Goal: Book appointment/travel/reservation

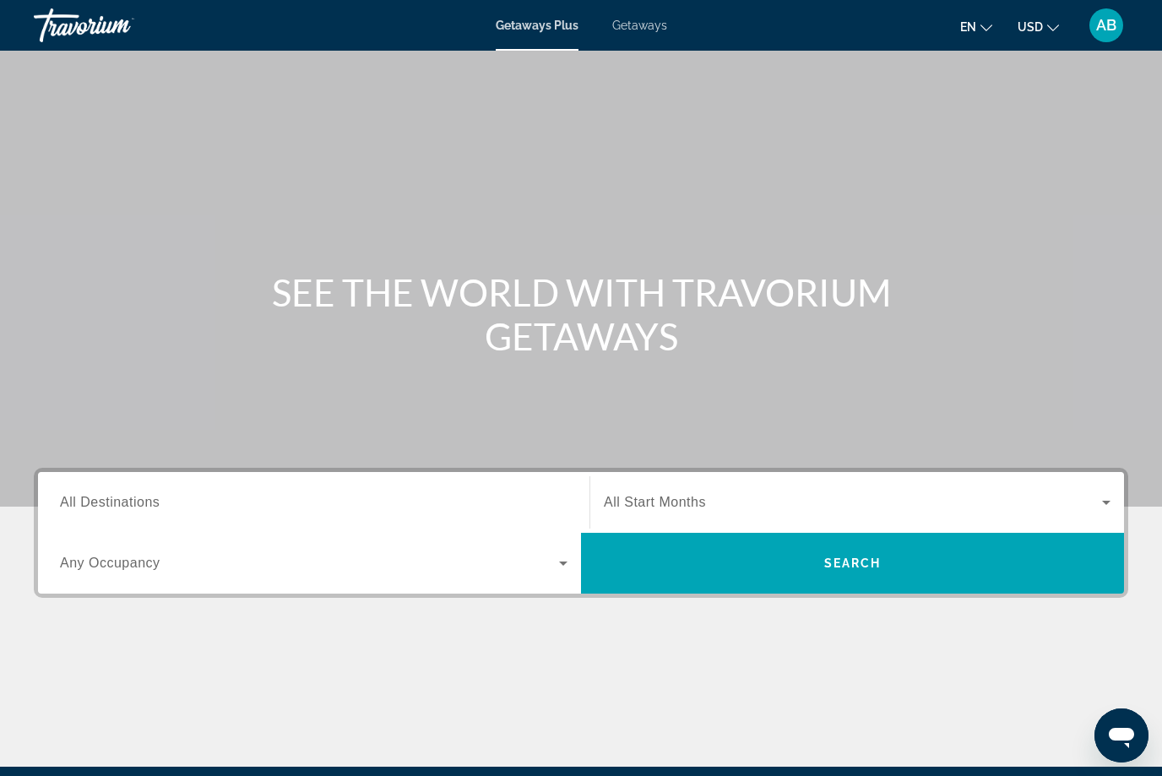
click at [657, 23] on span "Getaways" at bounding box center [639, 26] width 55 height 14
click at [143, 498] on span "All Destinations" at bounding box center [110, 502] width 100 height 14
click at [143, 498] on input "Destination All Destinations" at bounding box center [314, 503] width 508 height 20
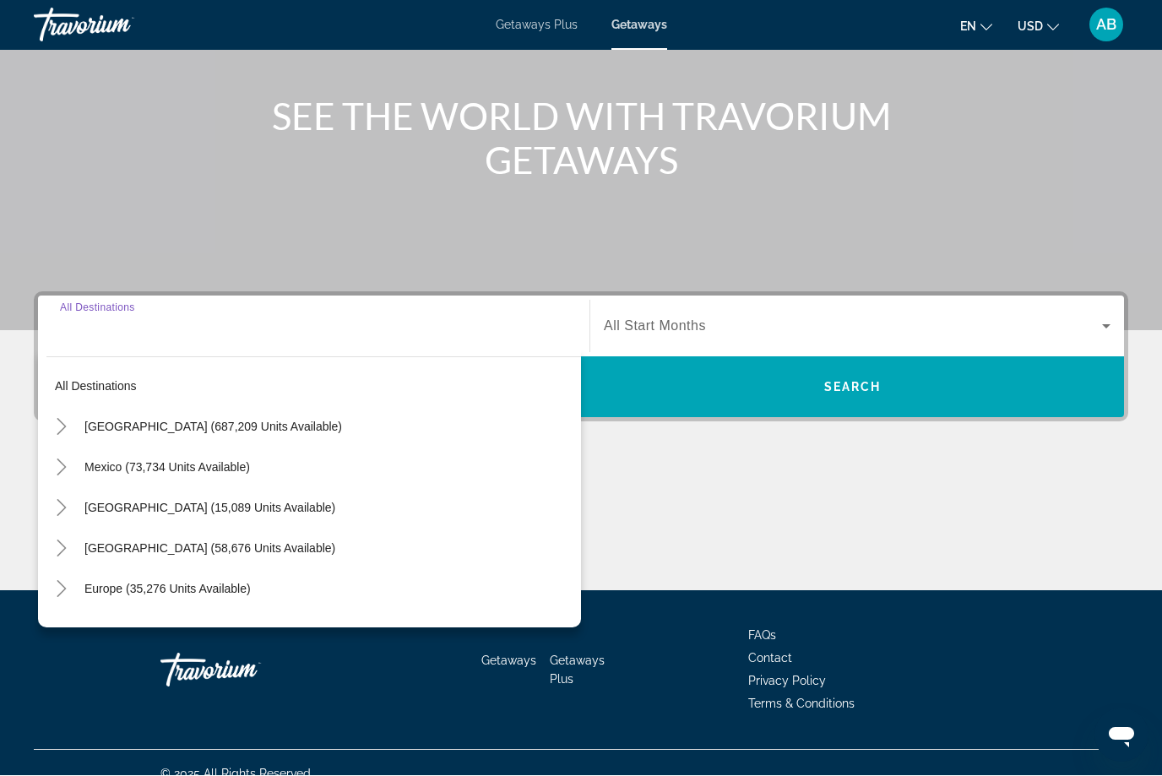
scroll to position [197, 0]
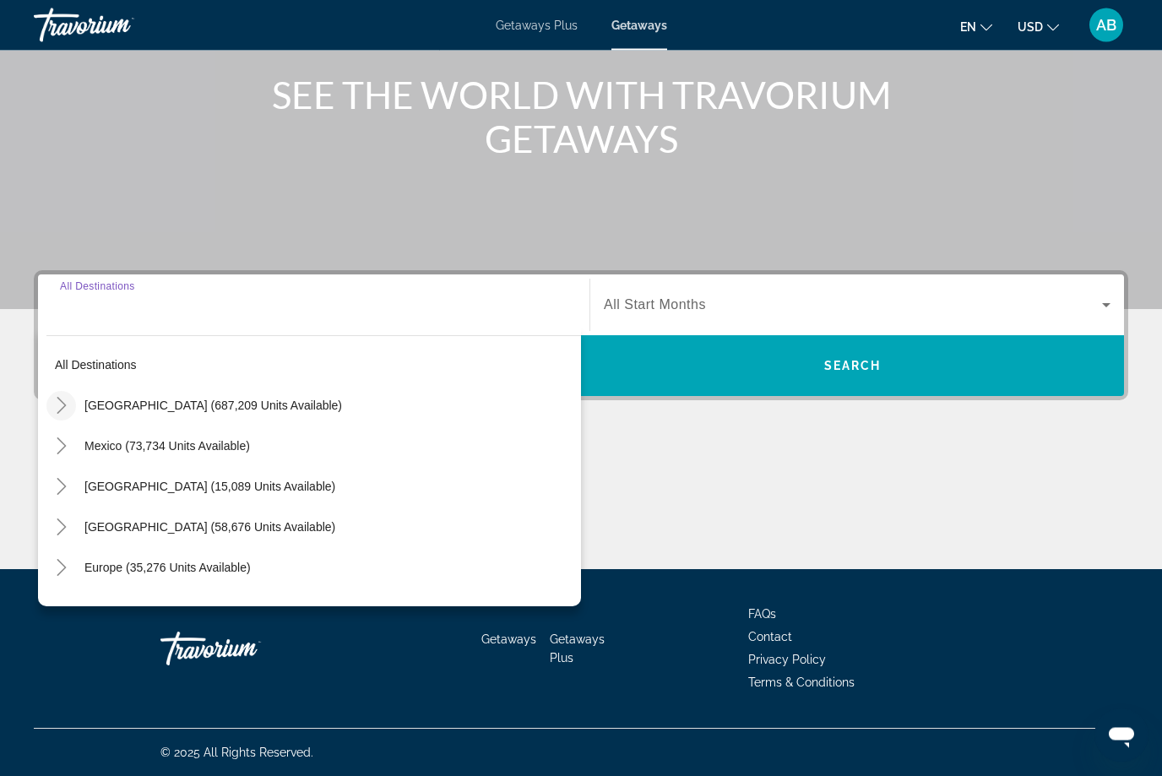
click at [68, 406] on icon "Toggle United States (687,209 units available)" at bounding box center [61, 406] width 17 height 17
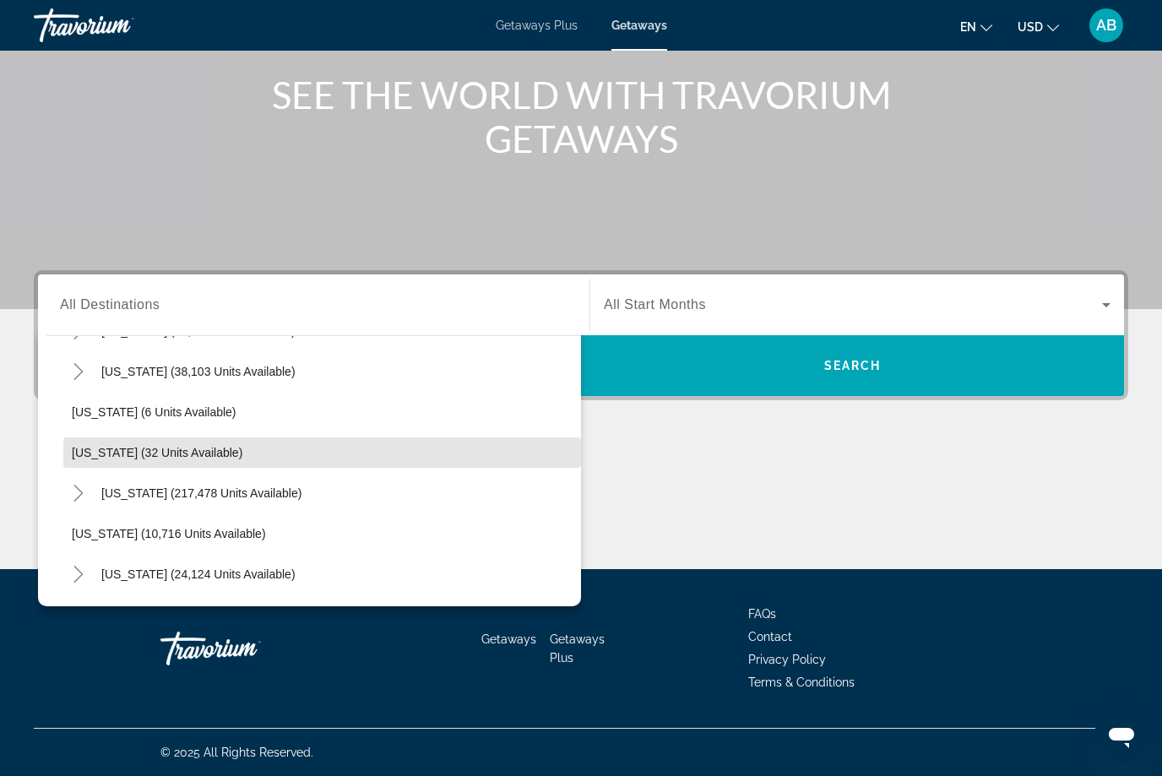
scroll to position [199, 0]
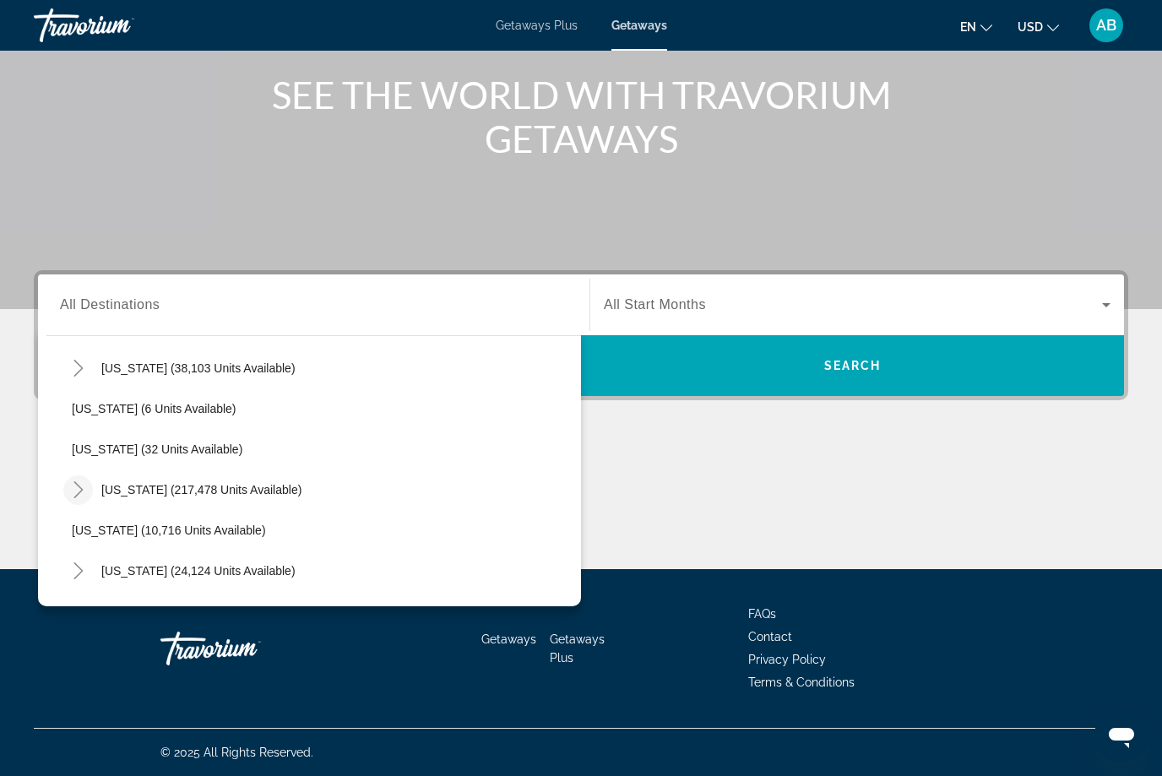
click at [86, 488] on icon "Toggle Florida (217,478 units available)" at bounding box center [78, 489] width 17 height 17
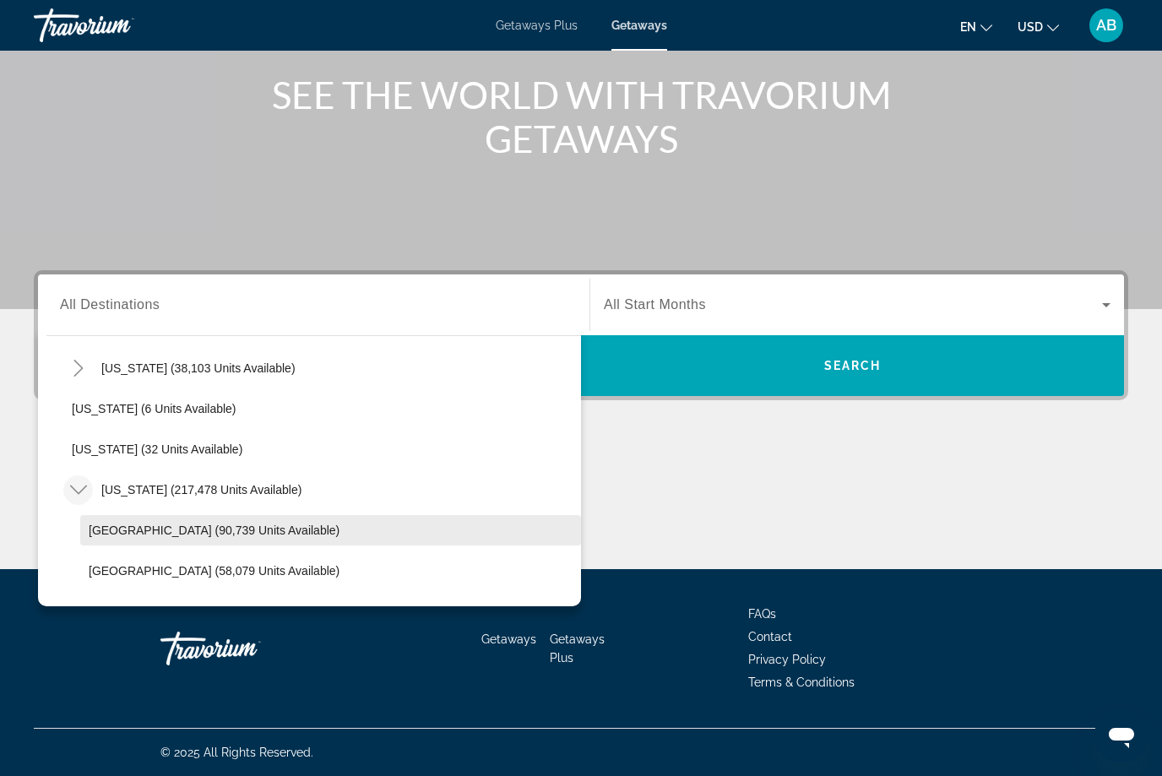
click at [107, 531] on span "[GEOGRAPHIC_DATA] (90,739 units available)" at bounding box center [214, 531] width 251 height 14
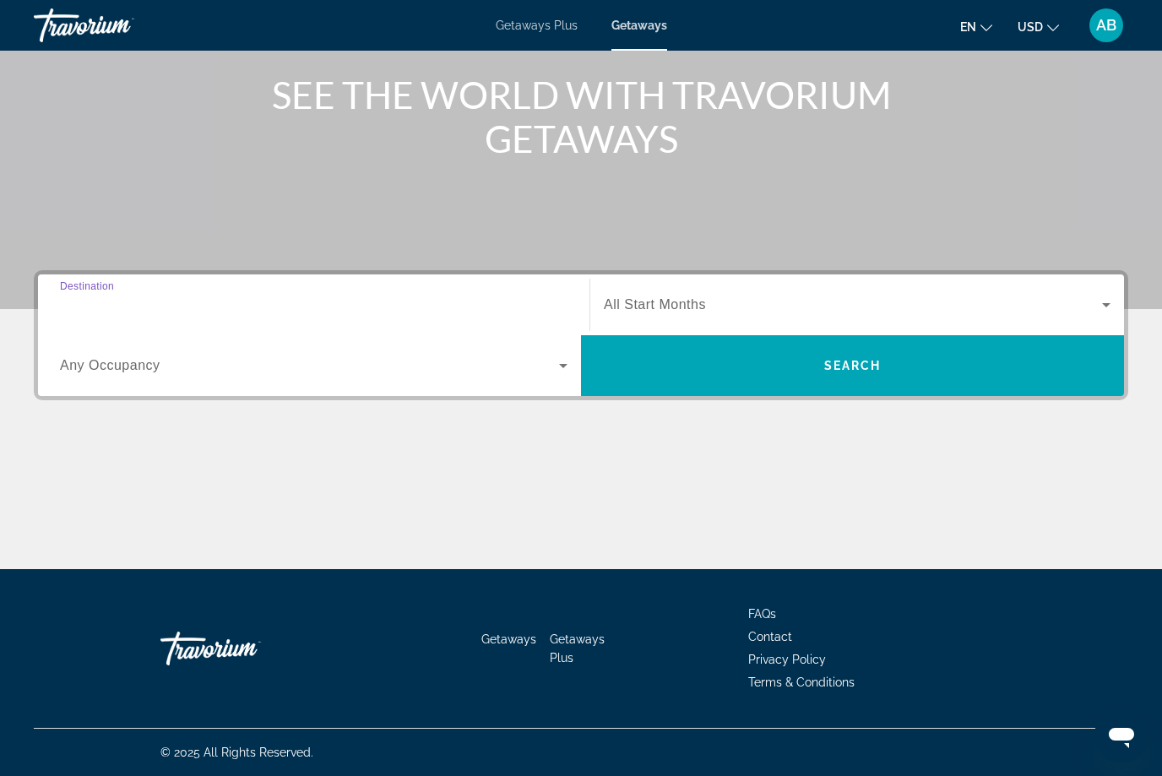
type input "**********"
click at [563, 374] on icon "Search widget" at bounding box center [563, 366] width 20 height 20
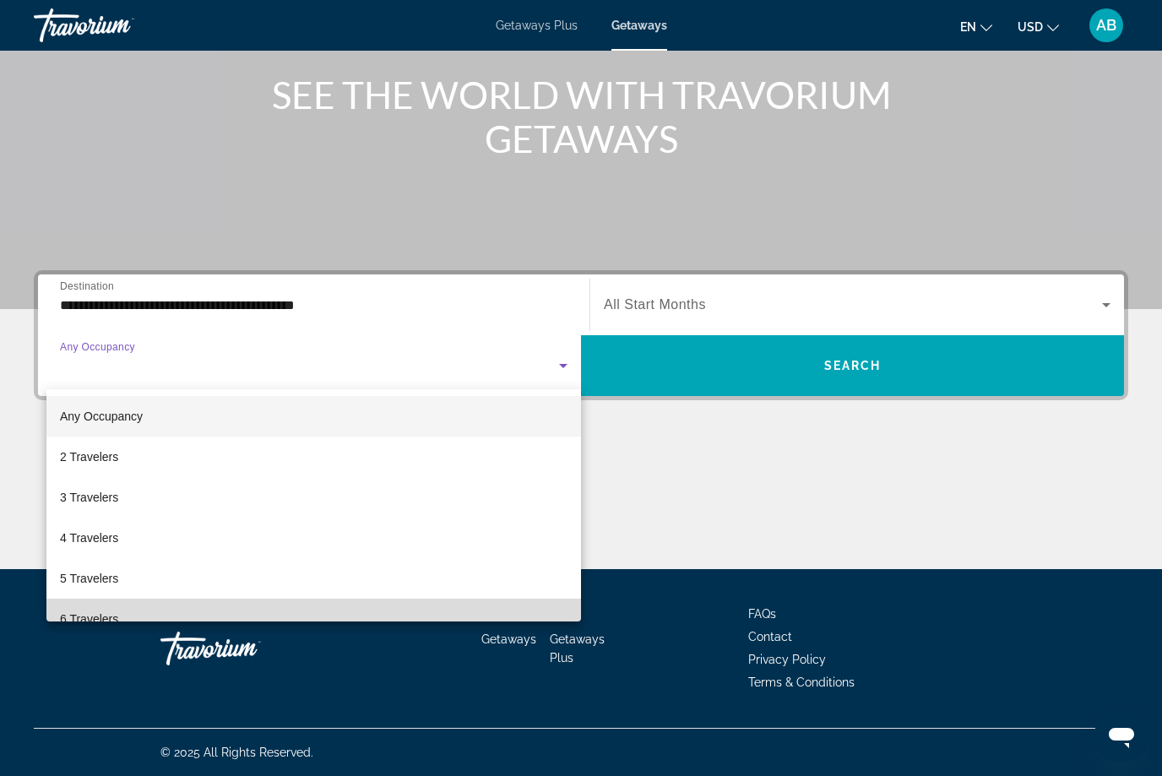
click at [109, 600] on mat-option "6 Travelers" at bounding box center [313, 619] width 535 height 41
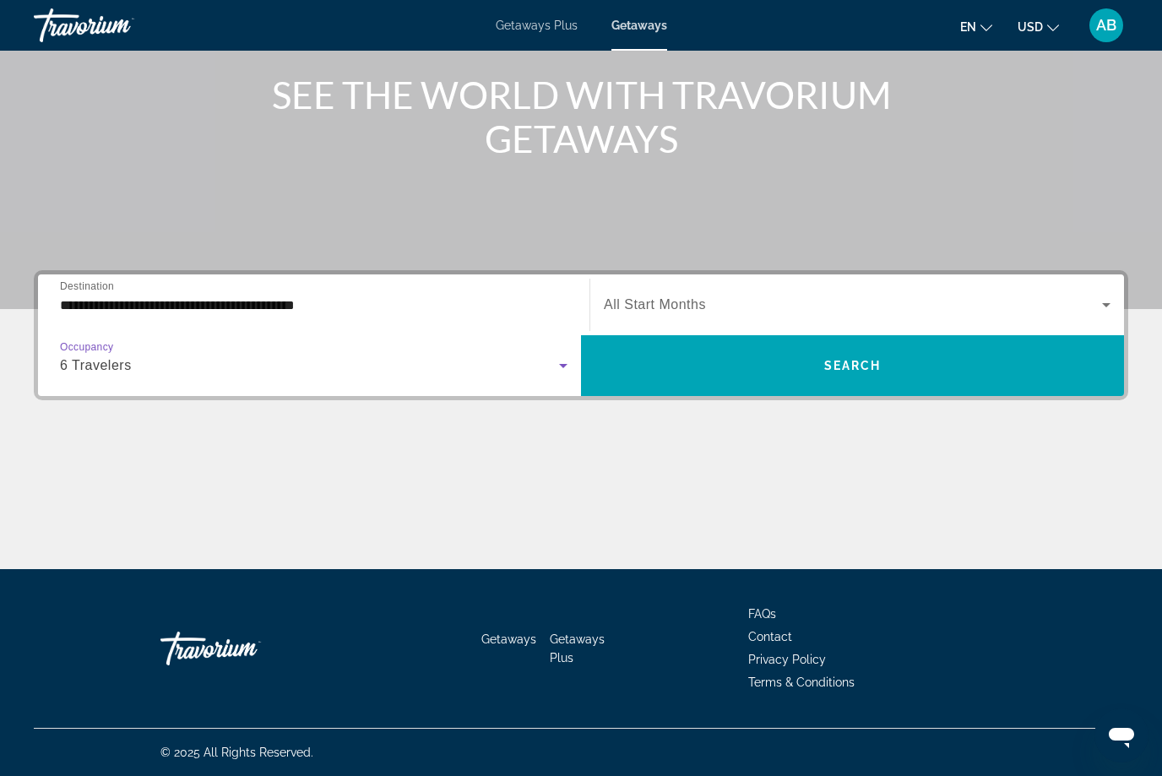
click at [563, 375] on icon "Search widget" at bounding box center [563, 366] width 20 height 20
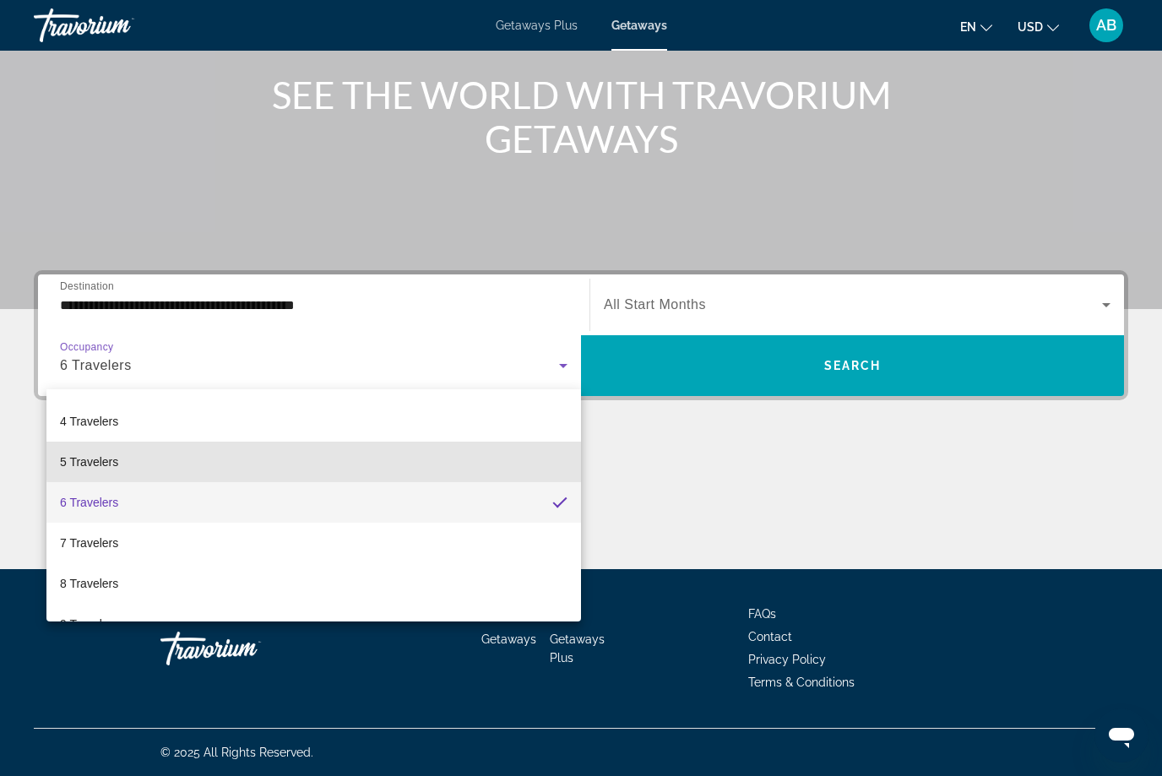
scroll to position [129, 0]
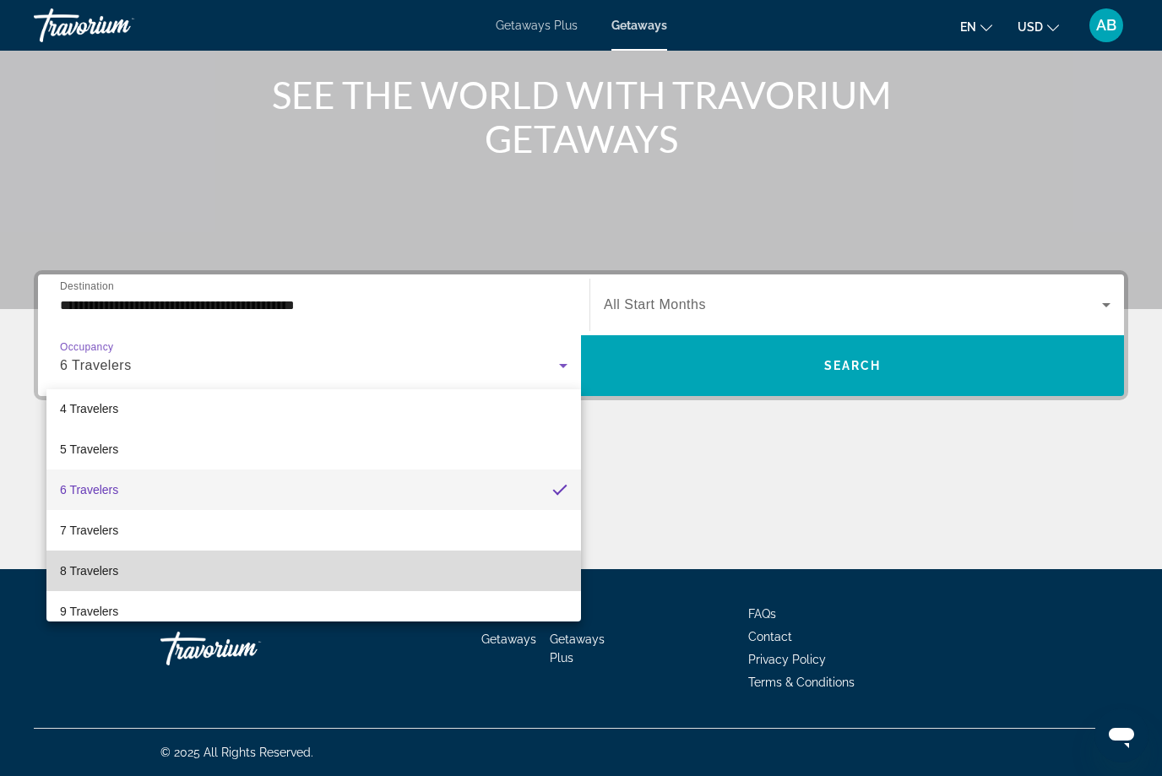
click at [111, 582] on mat-option "8 Travelers" at bounding box center [313, 571] width 535 height 41
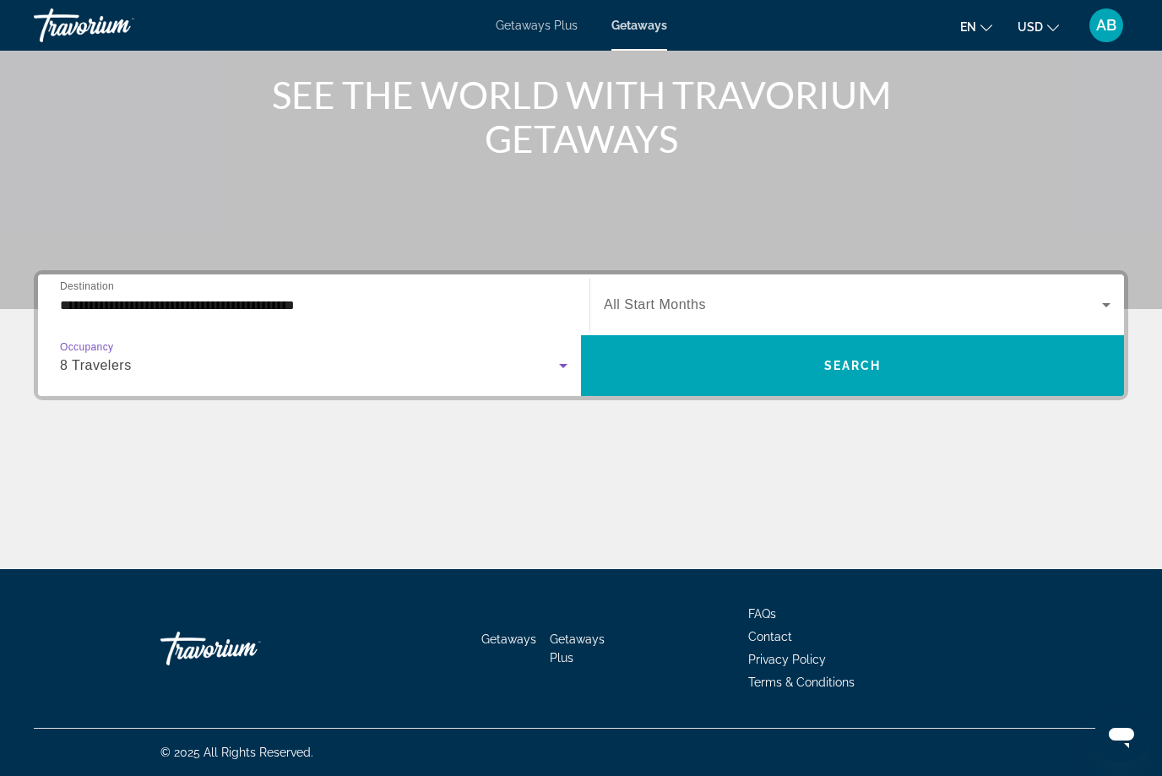
click at [1091, 311] on span "Search widget" at bounding box center [853, 305] width 498 height 20
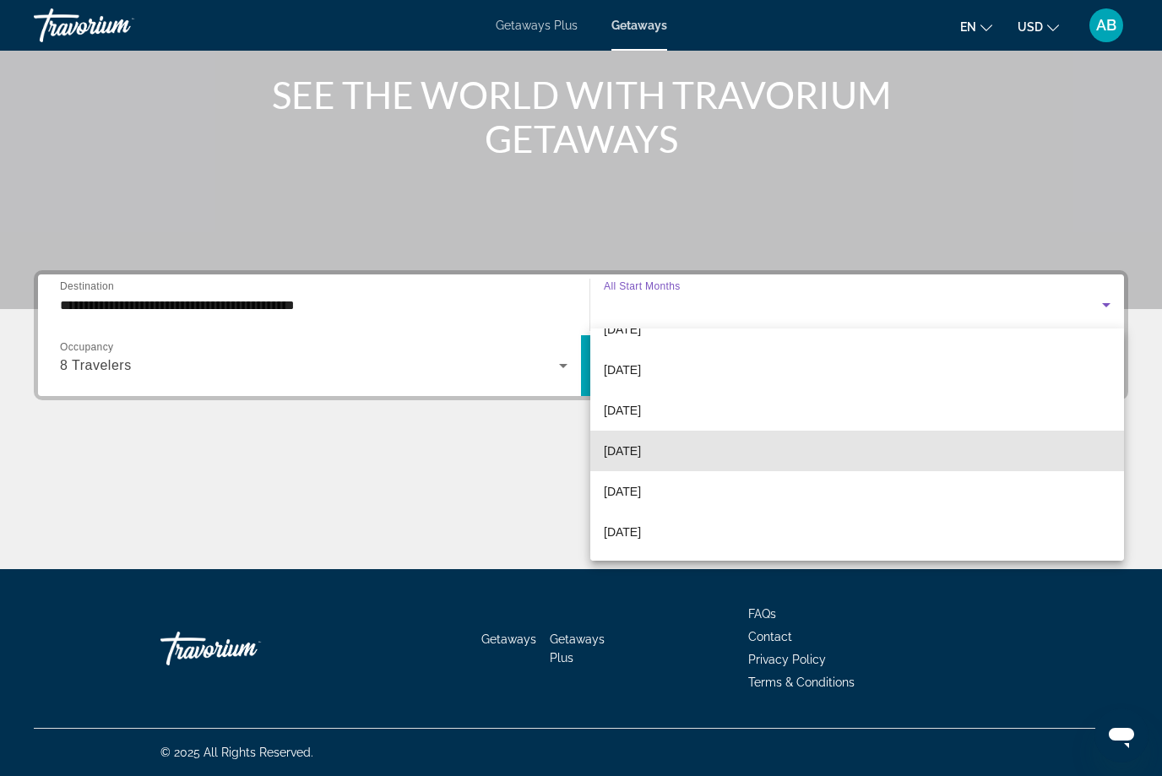
scroll to position [71, 0]
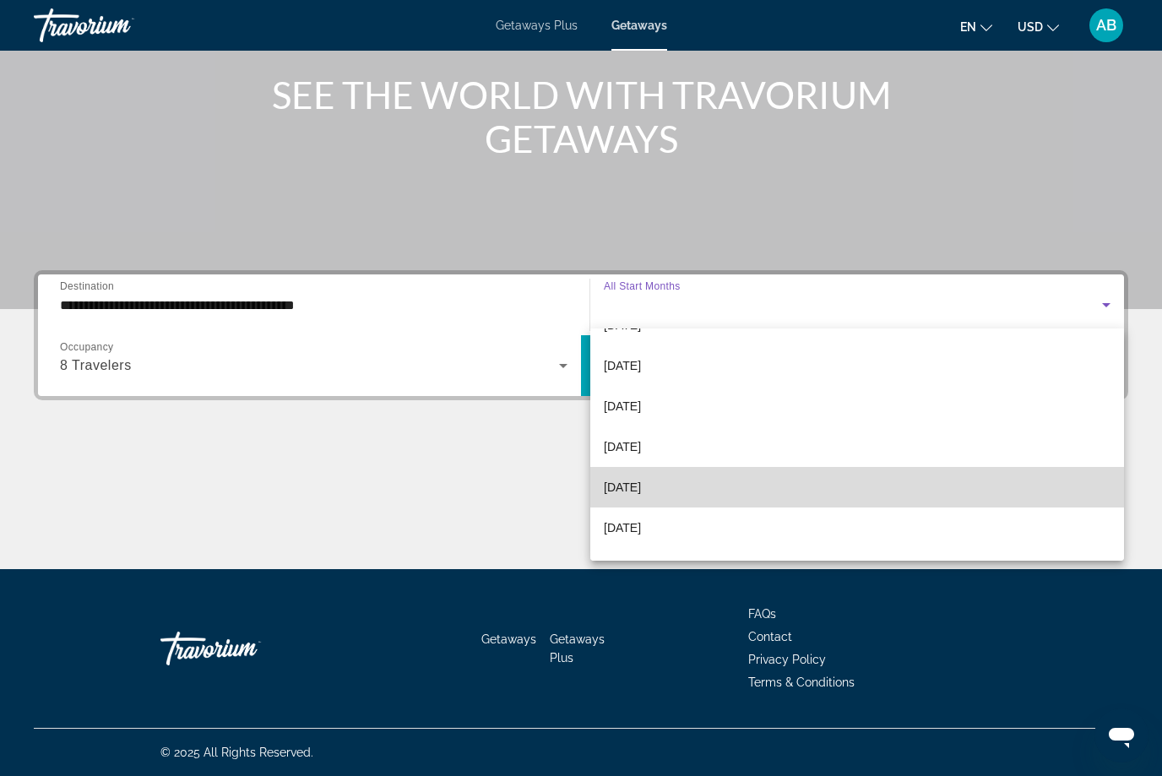
click at [682, 492] on mat-option "[DATE]" at bounding box center [857, 487] width 534 height 41
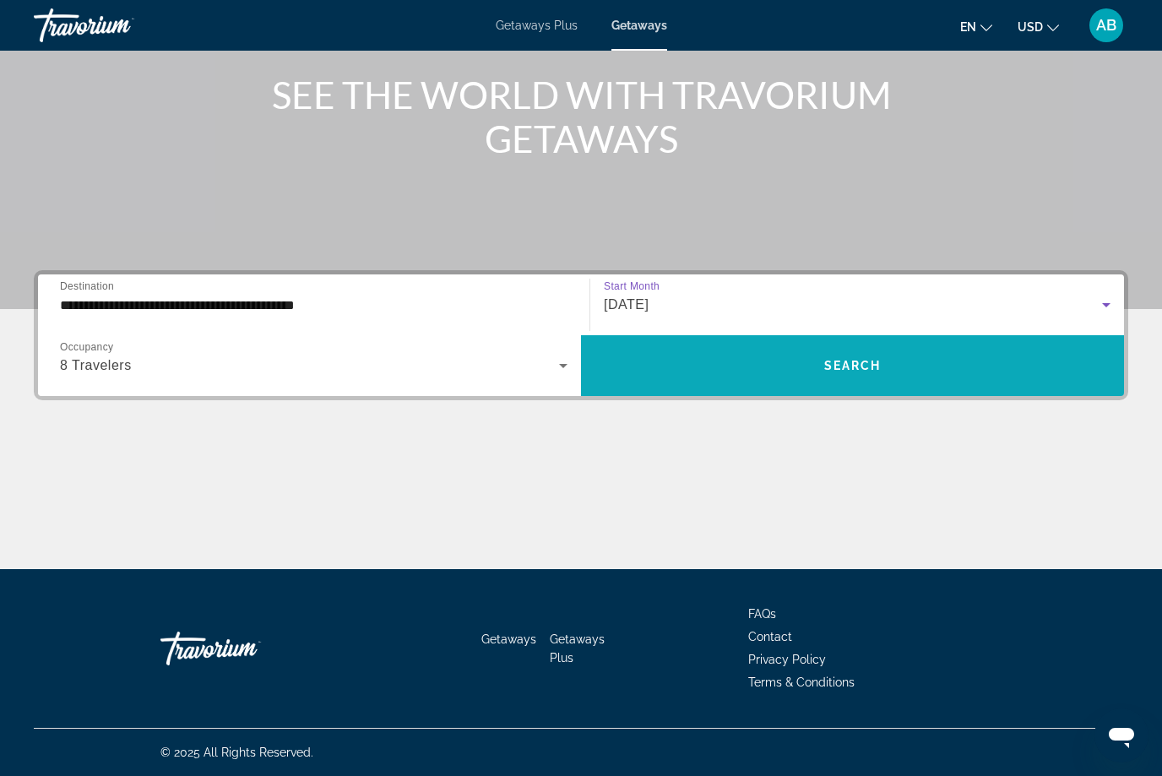
click at [878, 387] on span "Search widget" at bounding box center [852, 365] width 543 height 61
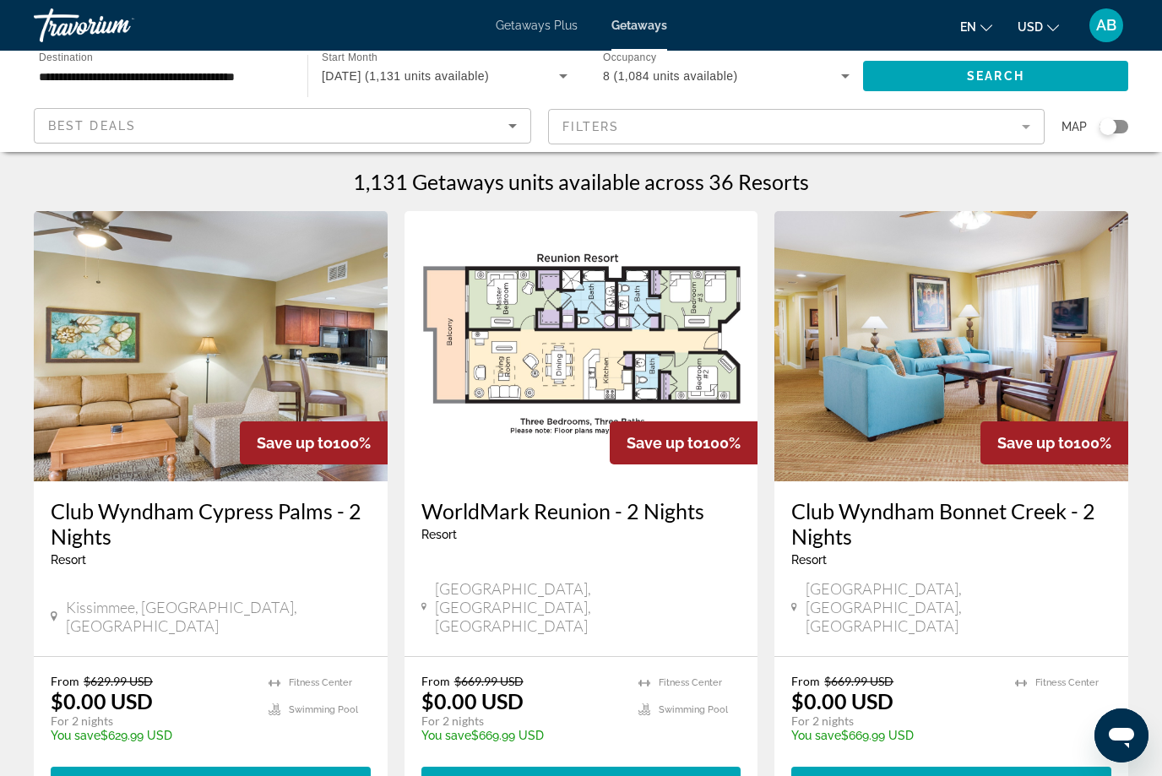
click at [1028, 122] on mat-form-field "Filters" at bounding box center [797, 126] width 498 height 35
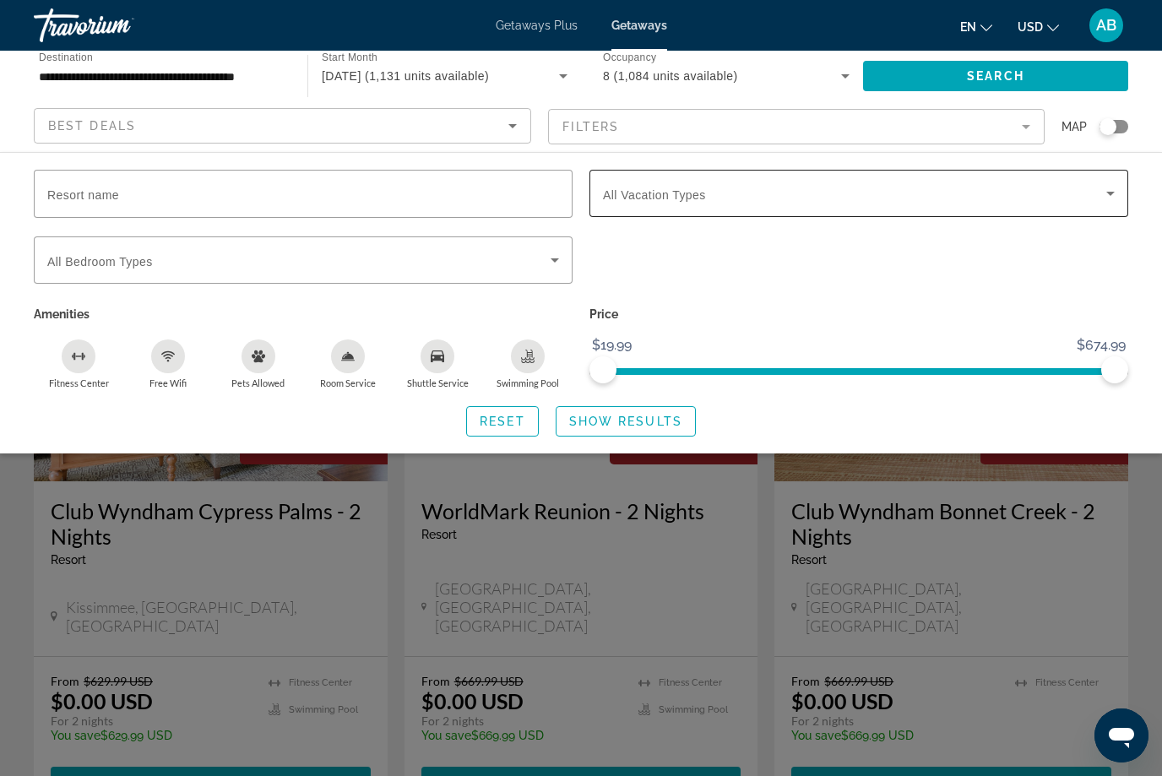
click at [659, 186] on span "Search widget" at bounding box center [854, 193] width 503 height 20
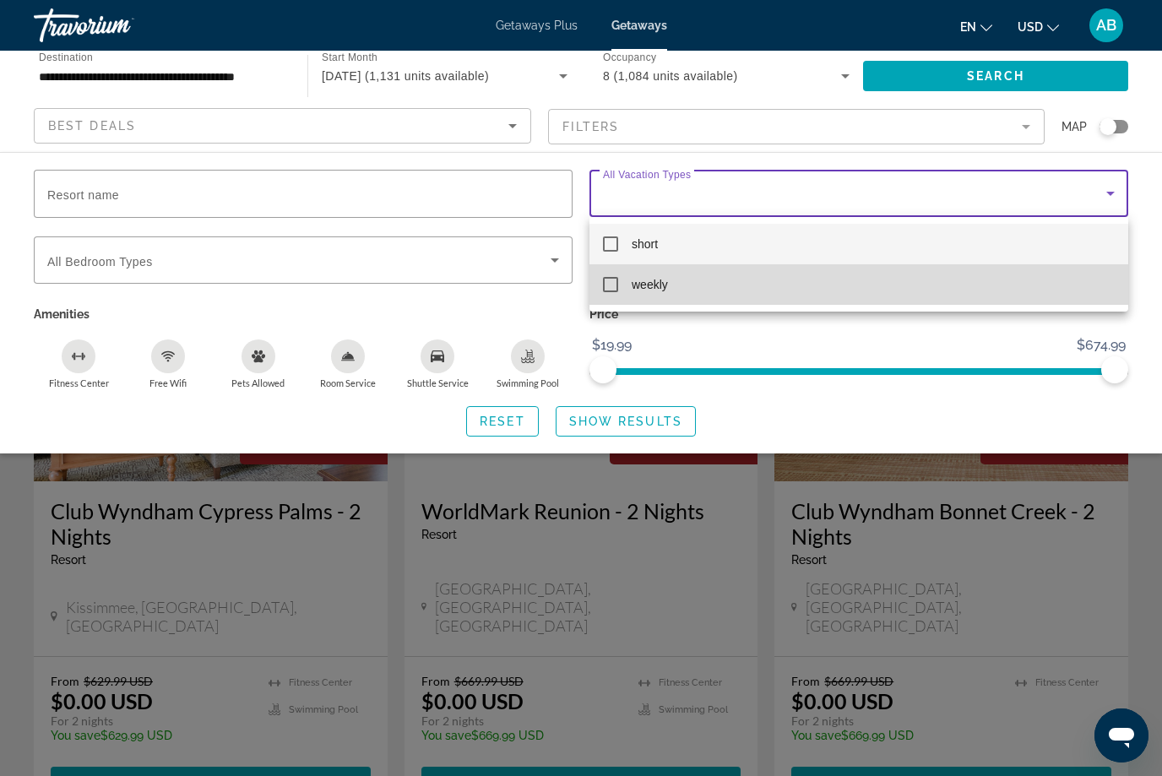
click at [606, 291] on mat-pseudo-checkbox at bounding box center [610, 284] width 15 height 15
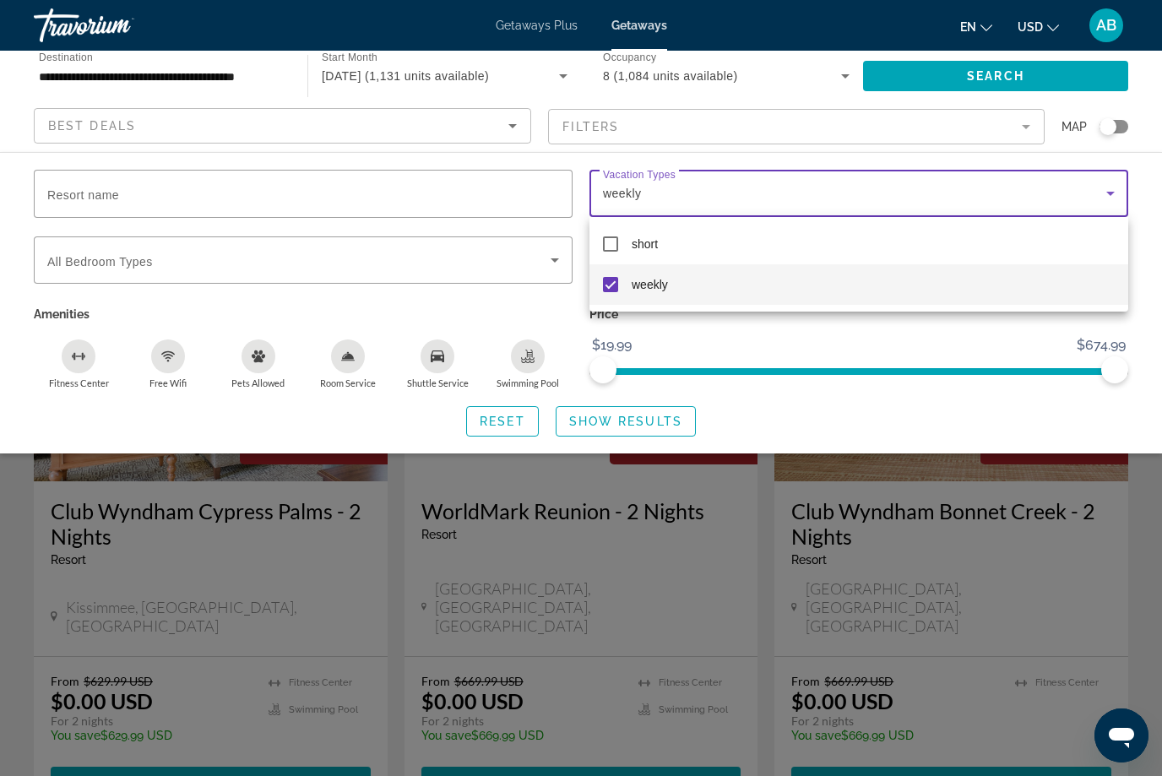
click at [683, 424] on div at bounding box center [581, 388] width 1162 height 776
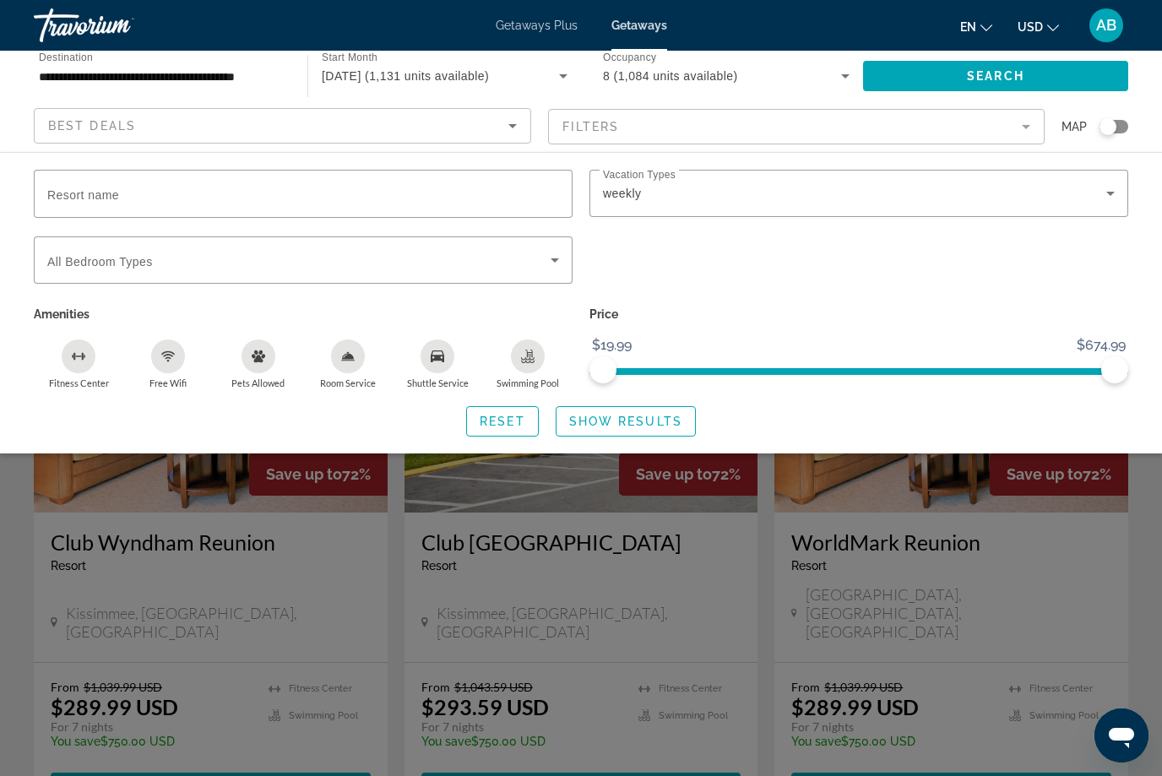
scroll to position [1876, 0]
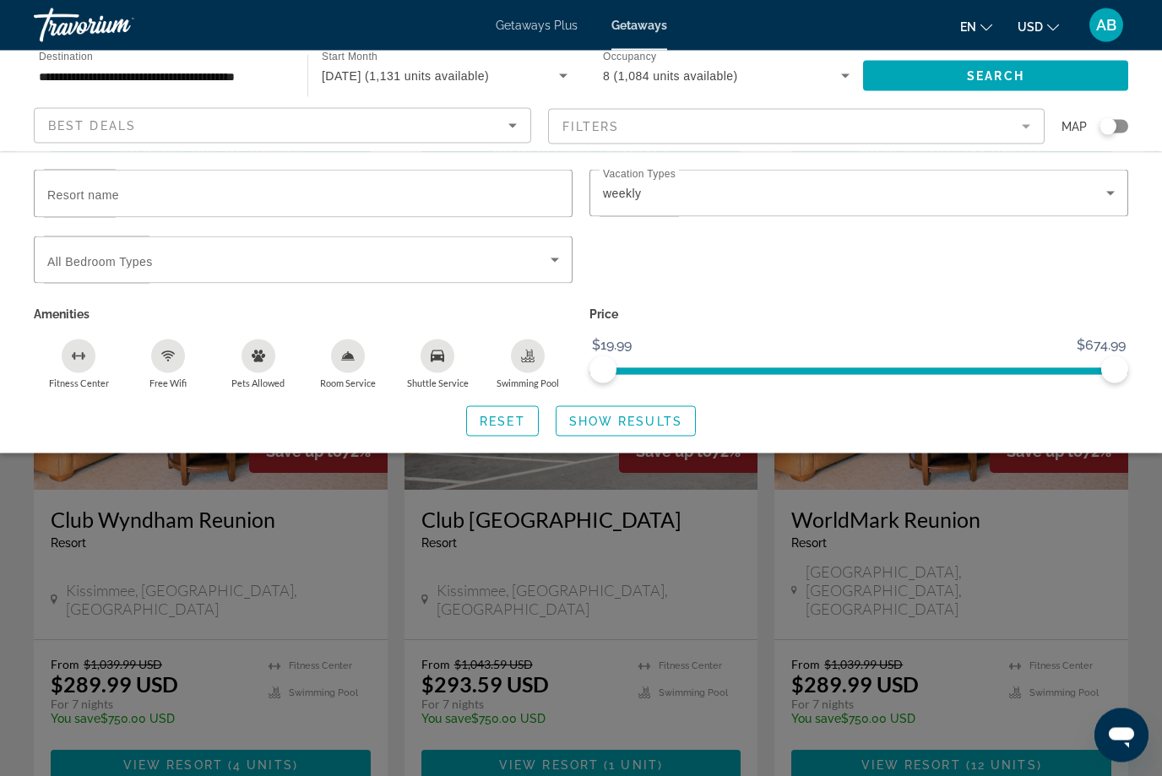
click at [595, 708] on div "Search widget" at bounding box center [581, 514] width 1162 height 523
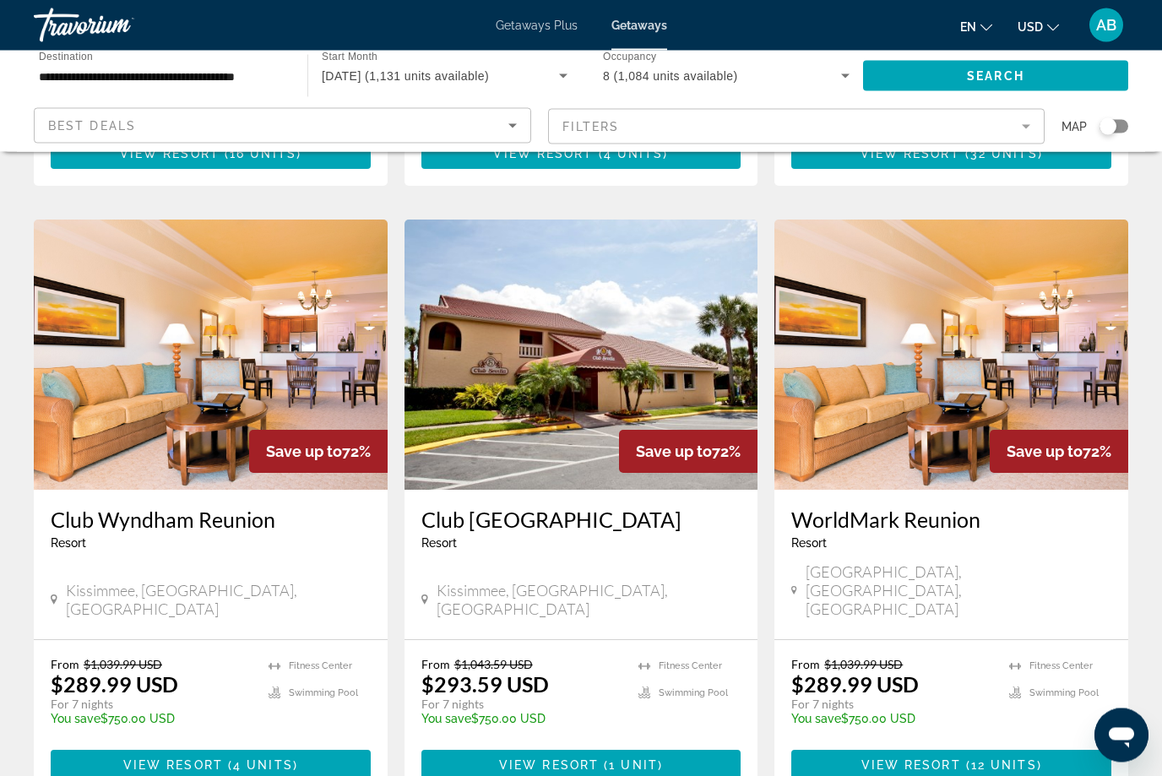
scroll to position [1877, 0]
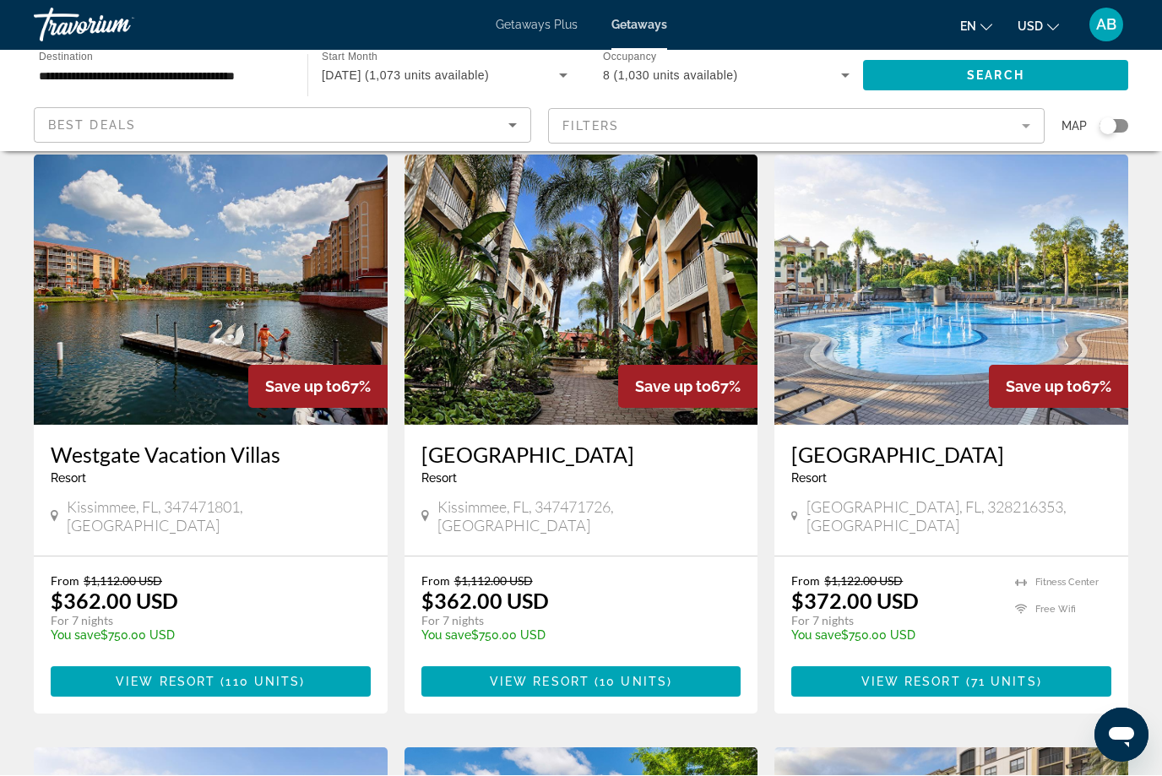
scroll to position [57, 0]
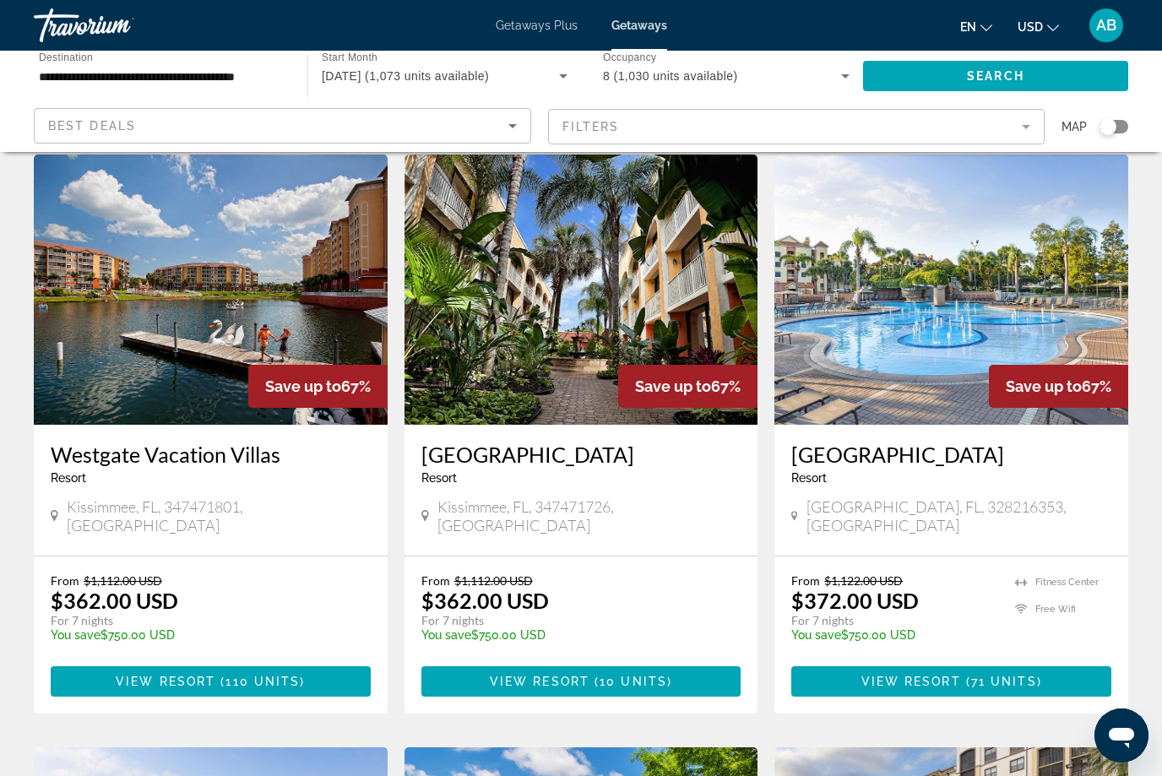
click at [272, 453] on h3 "Westgate Vacation Villas" at bounding box center [211, 454] width 320 height 25
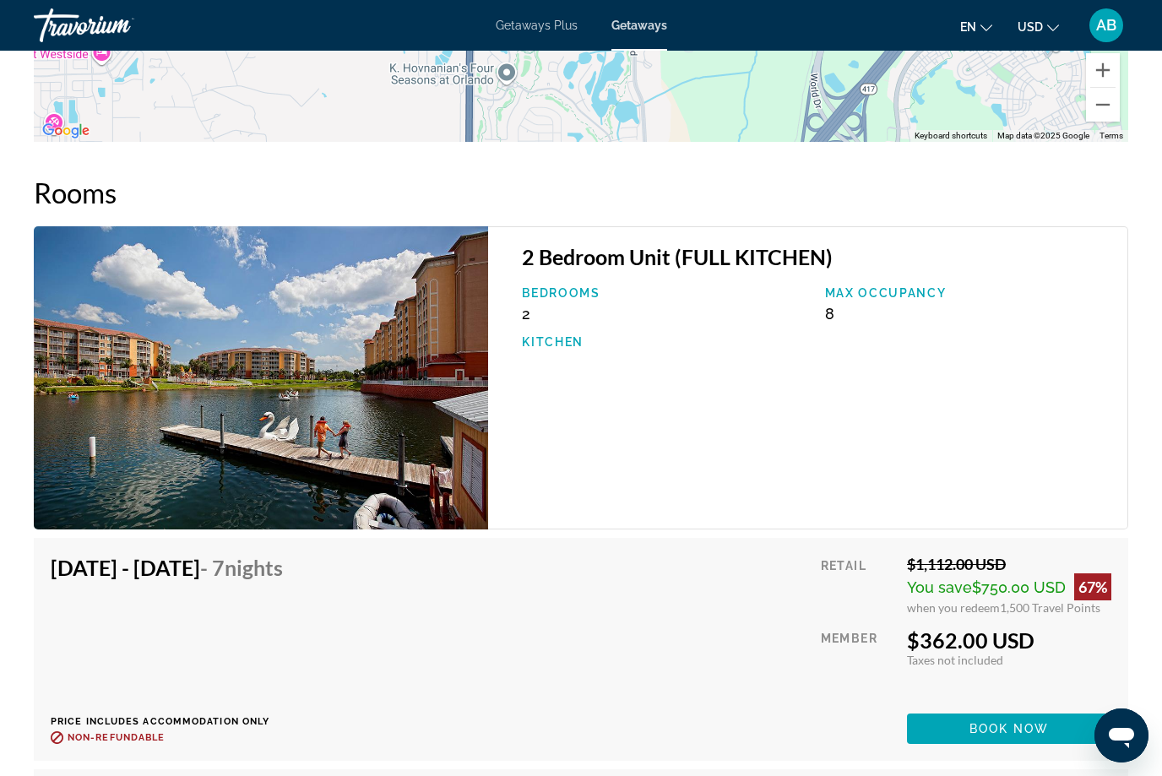
scroll to position [2724, 0]
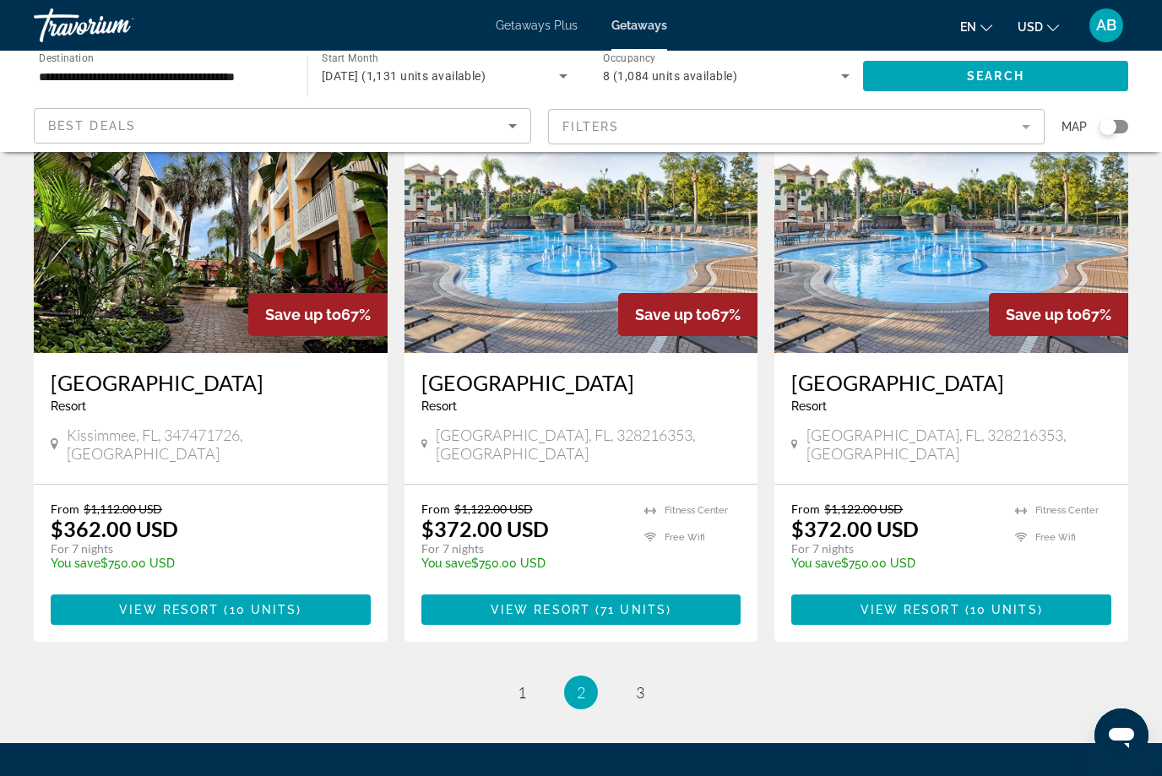
scroll to position [2002, 0]
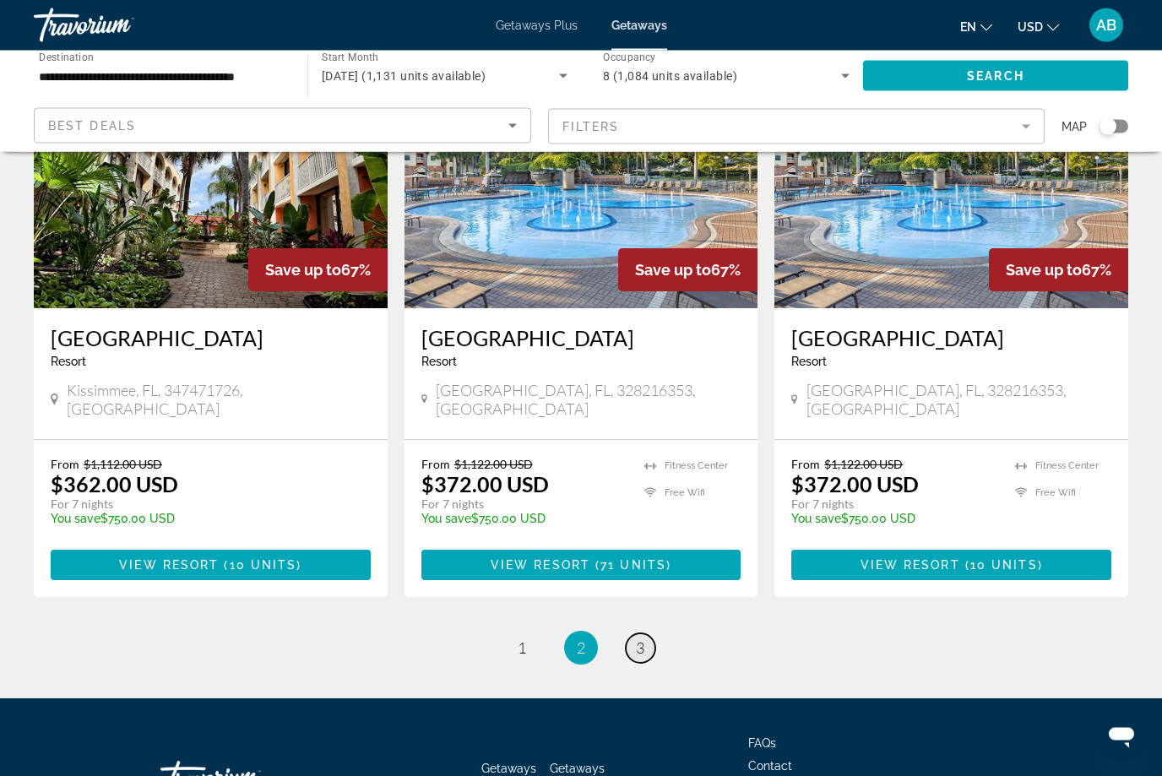
click at [647, 634] on link "page 3" at bounding box center [641, 649] width 30 height 30
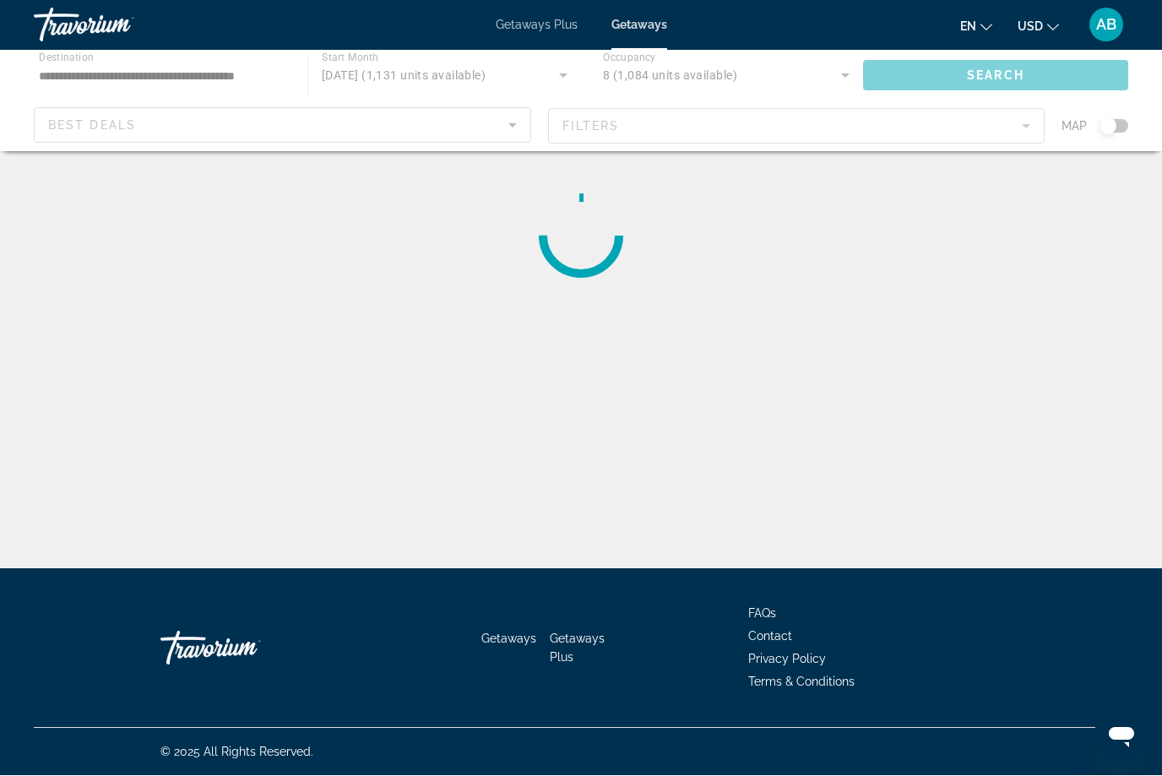
scroll to position [57, 0]
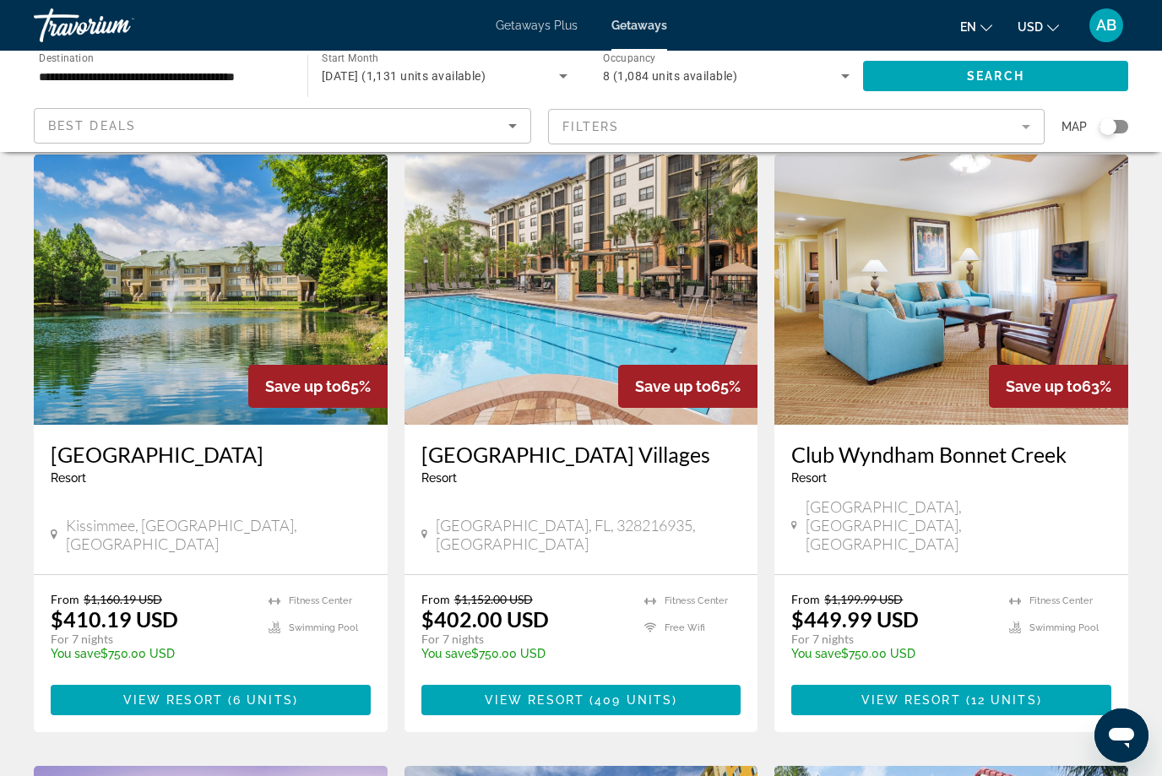
click at [604, 455] on h3 "[GEOGRAPHIC_DATA] Villages" at bounding box center [581, 454] width 320 height 25
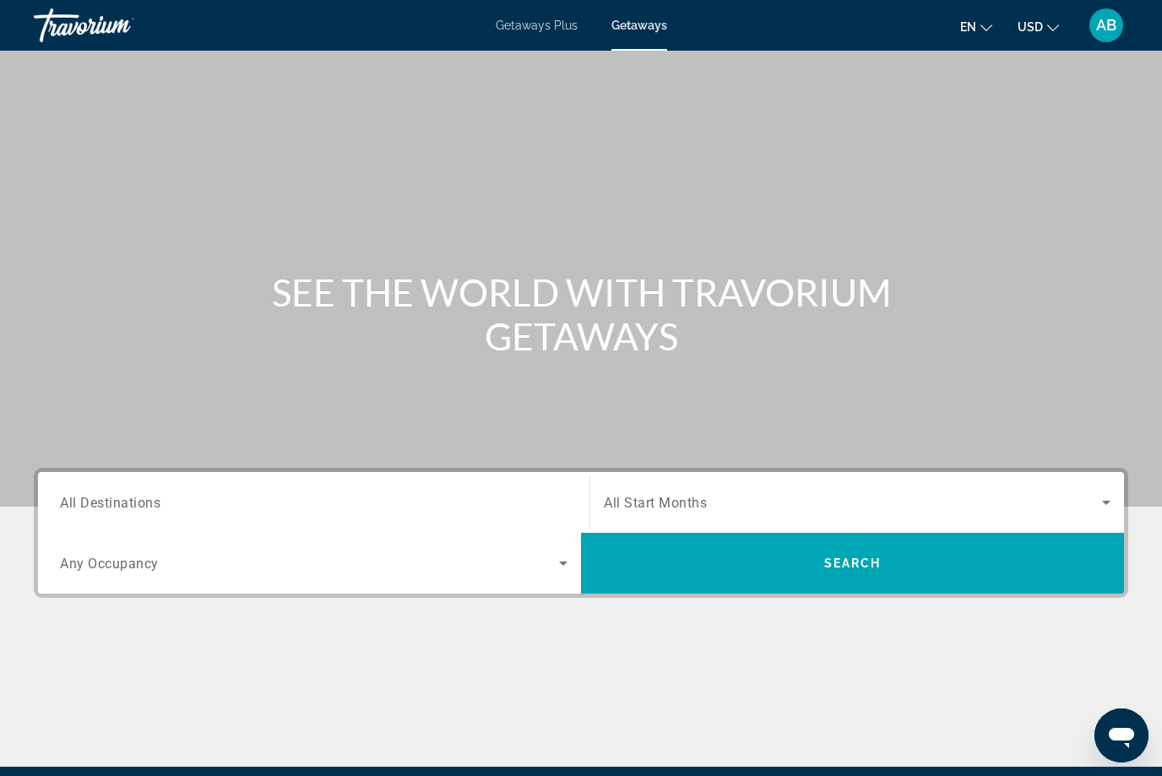
click at [362, 503] on input "Destination All Destinations" at bounding box center [314, 503] width 508 height 20
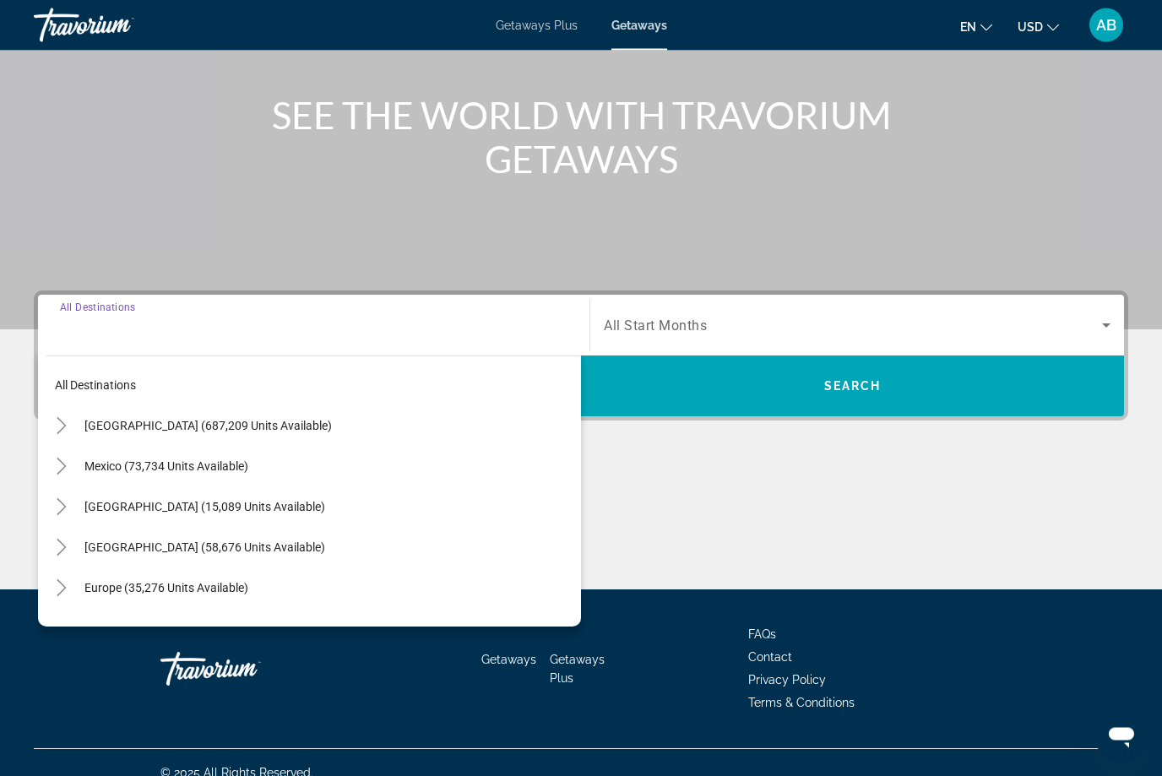
scroll to position [197, 0]
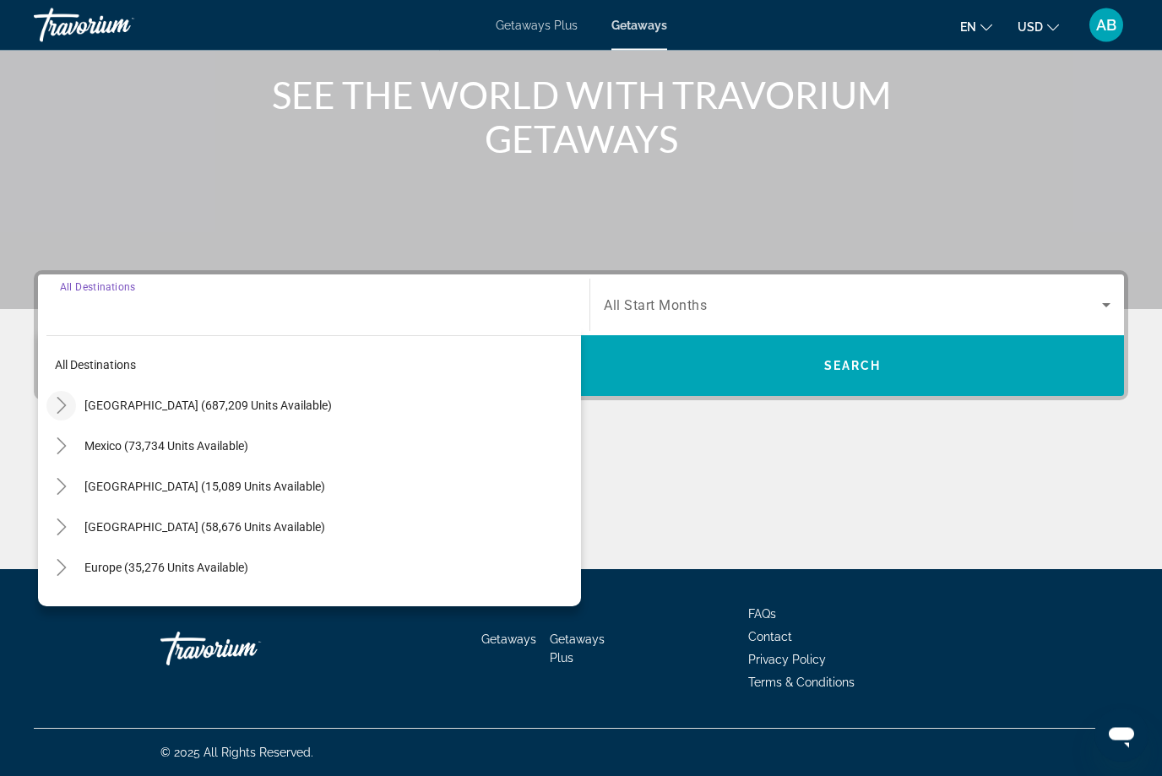
click at [64, 408] on icon "Toggle United States (687,209 units available)" at bounding box center [61, 406] width 9 height 17
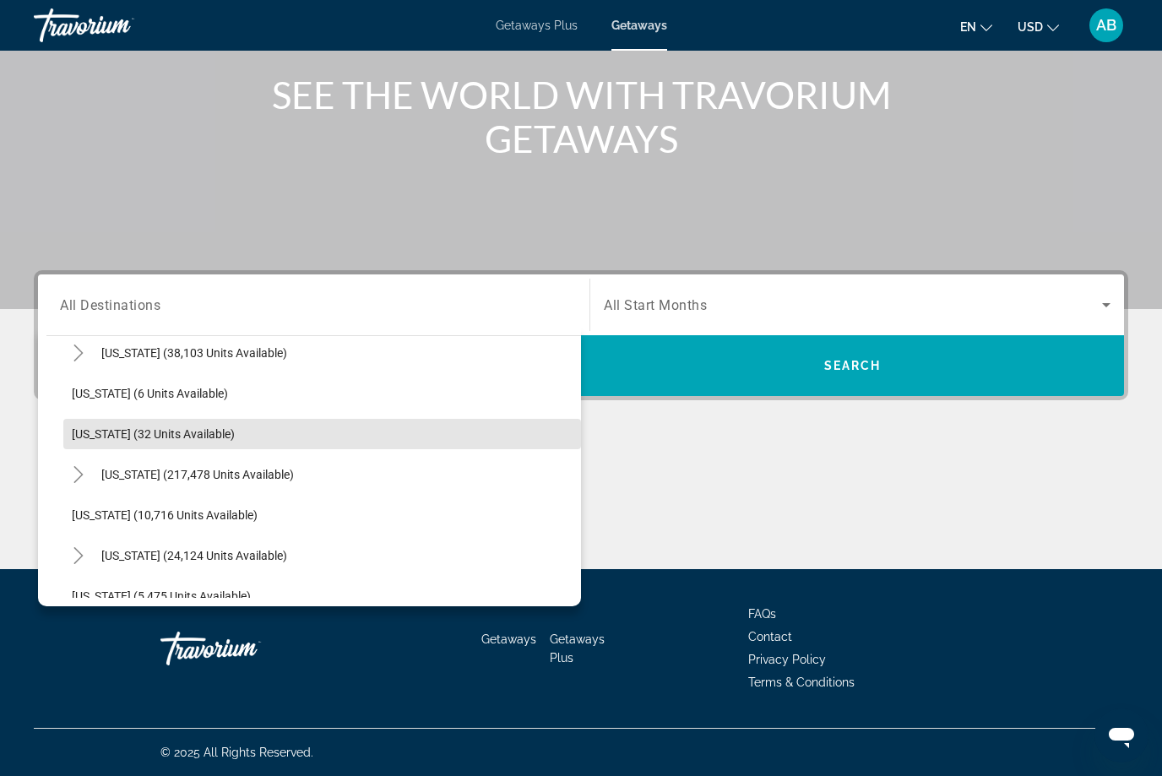
scroll to position [220, 0]
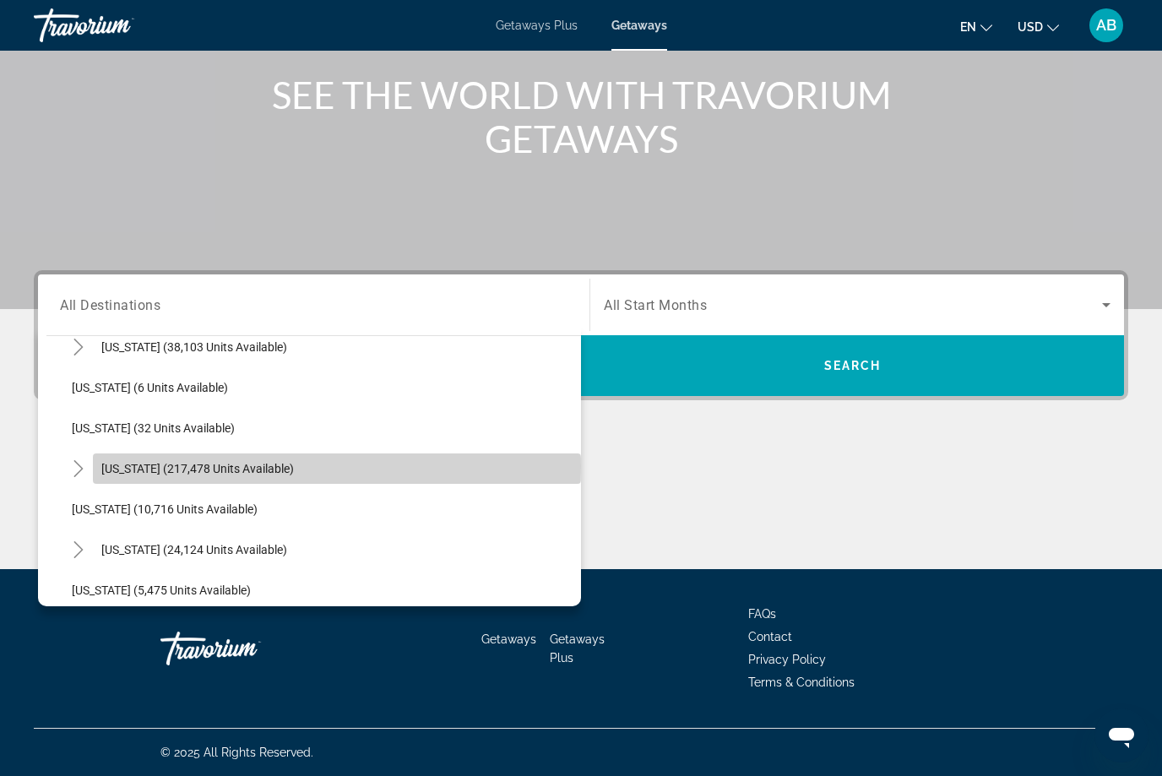
click at [95, 466] on span "Search widget" at bounding box center [337, 469] width 488 height 41
type input "**********"
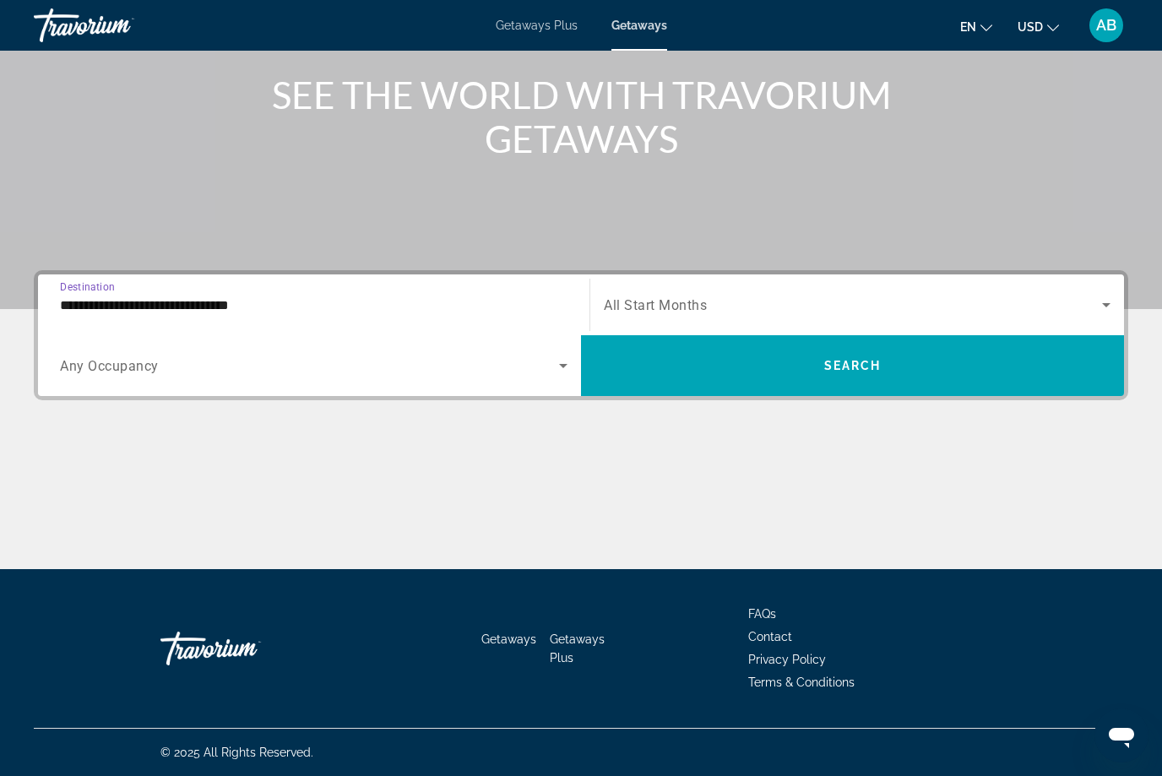
click at [554, 374] on icon "Search widget" at bounding box center [563, 366] width 20 height 20
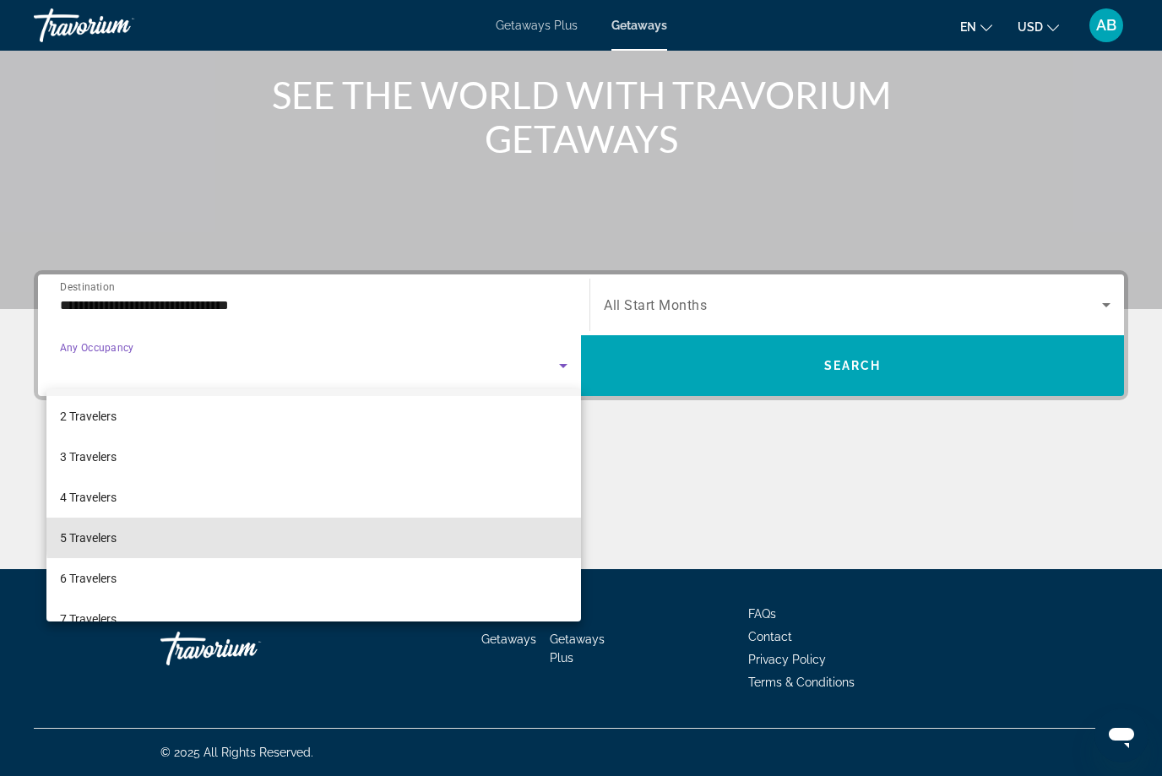
scroll to position [106, 0]
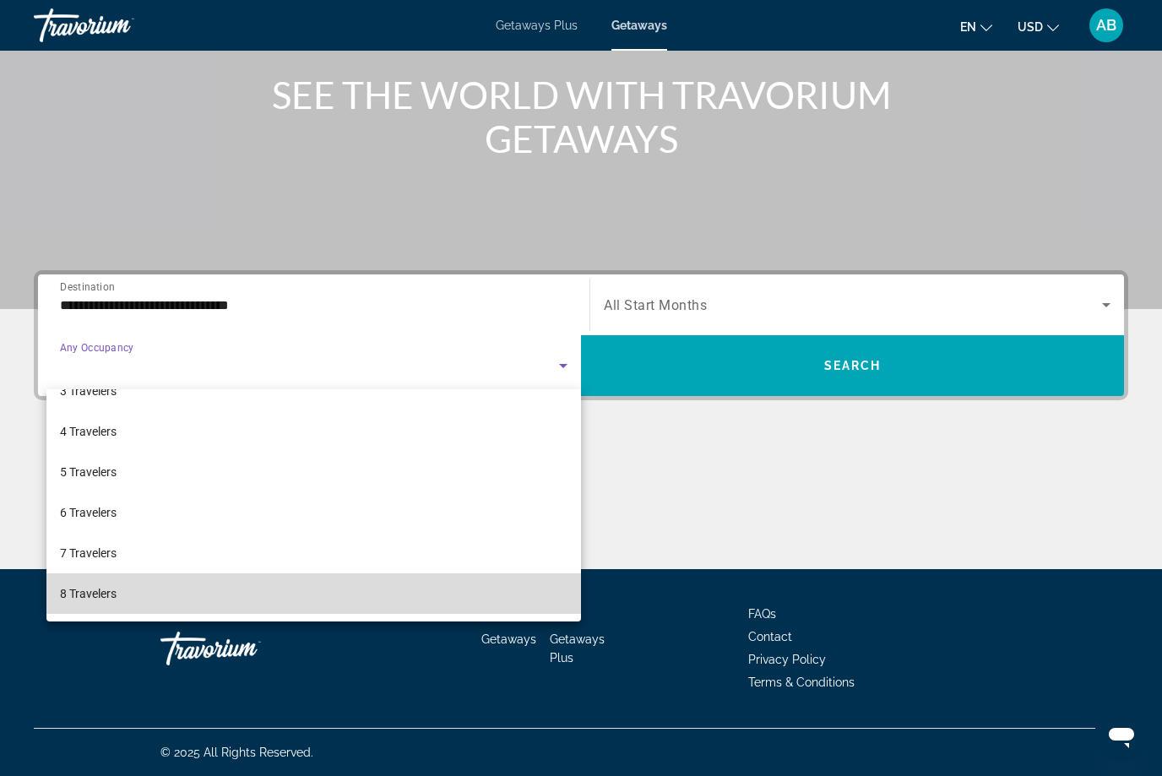
click at [122, 594] on mat-option "8 Travelers" at bounding box center [313, 594] width 535 height 41
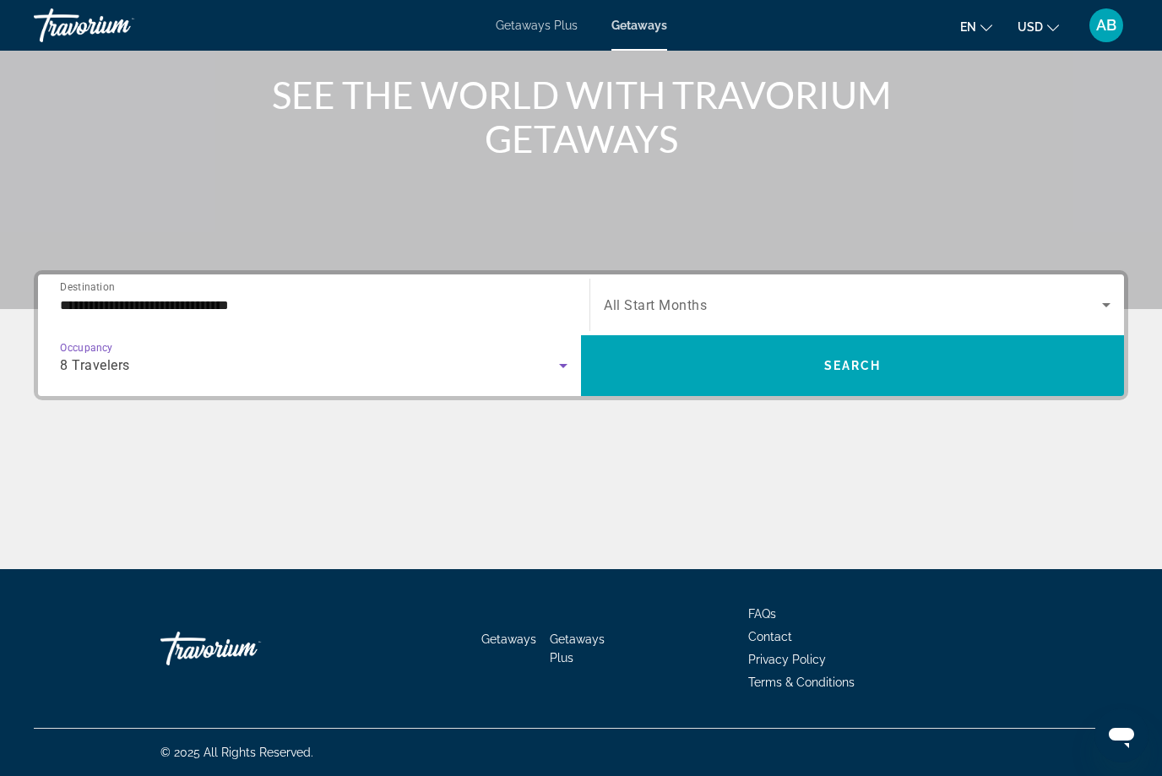
click at [1108, 301] on icon "Search widget" at bounding box center [1106, 305] width 20 height 20
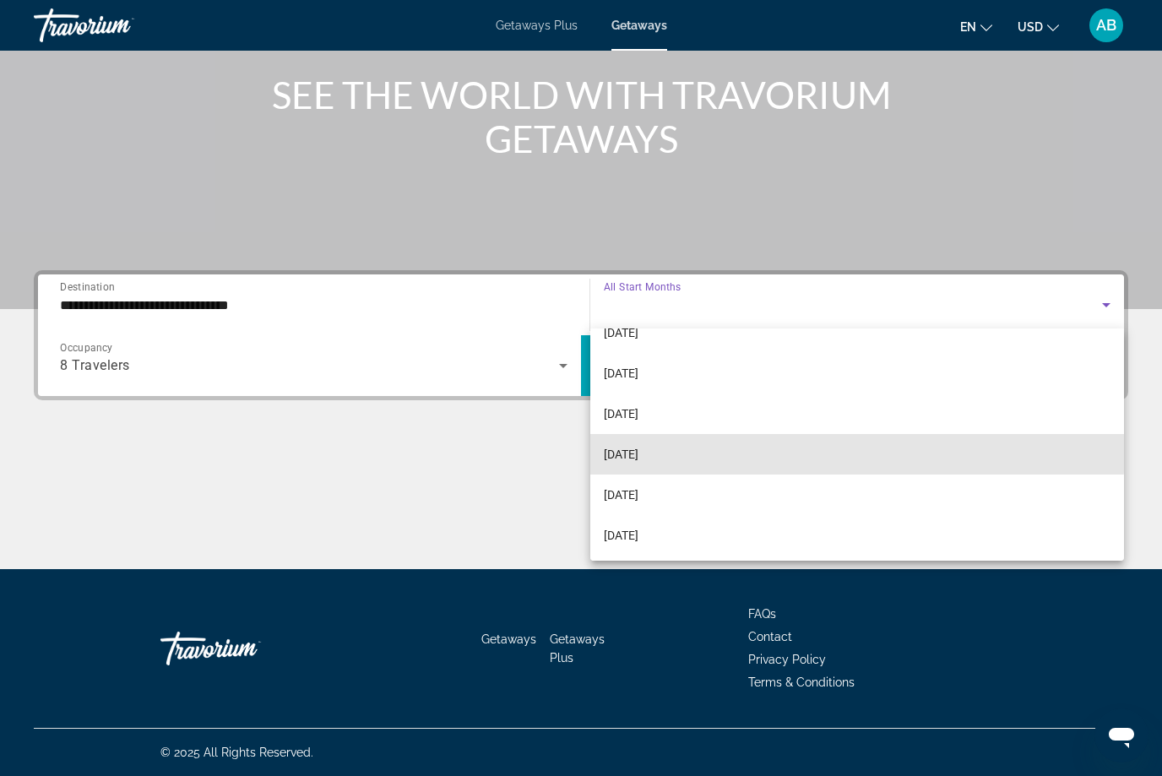
scroll to position [66, 0]
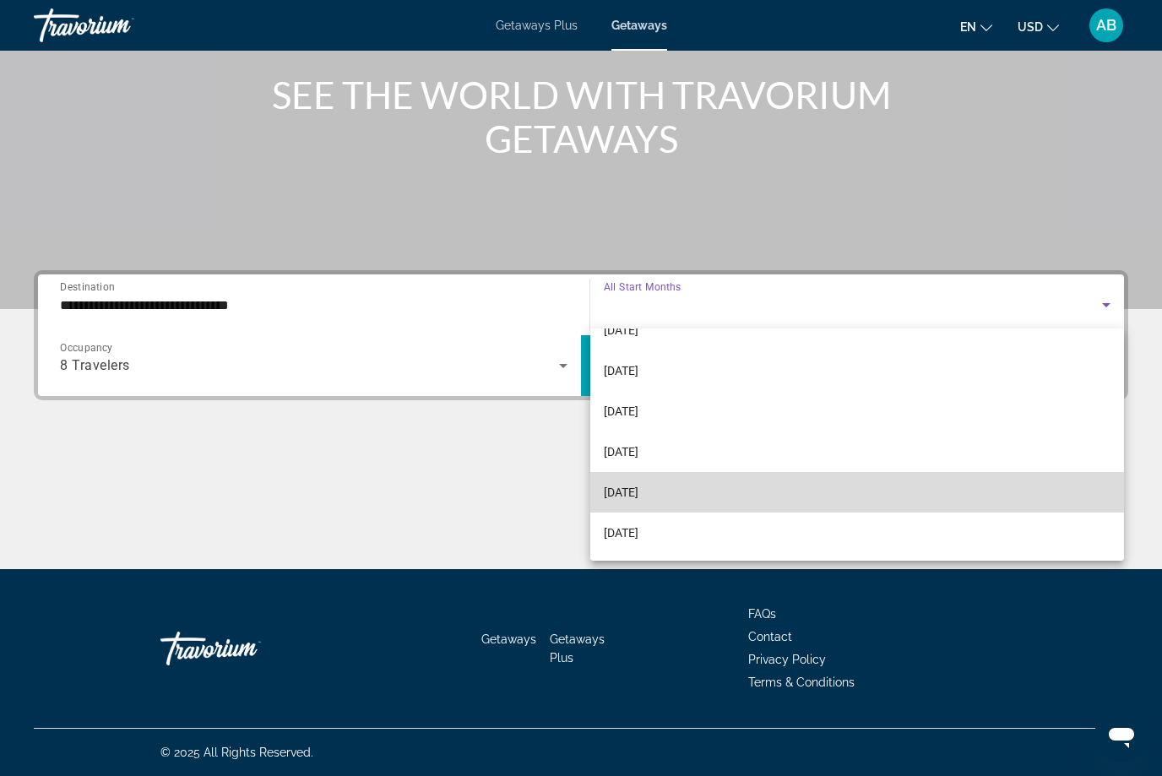
click at [696, 499] on mat-option "[DATE]" at bounding box center [857, 492] width 534 height 41
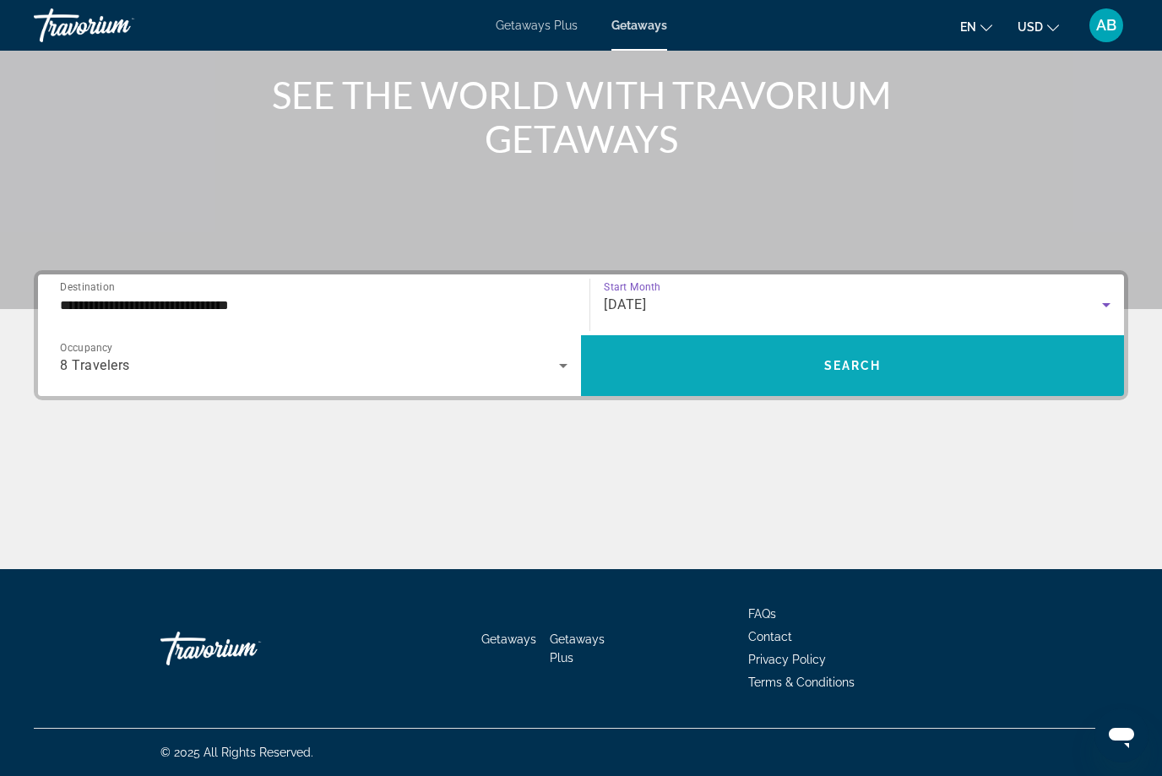
click at [905, 382] on span "Search widget" at bounding box center [852, 365] width 543 height 41
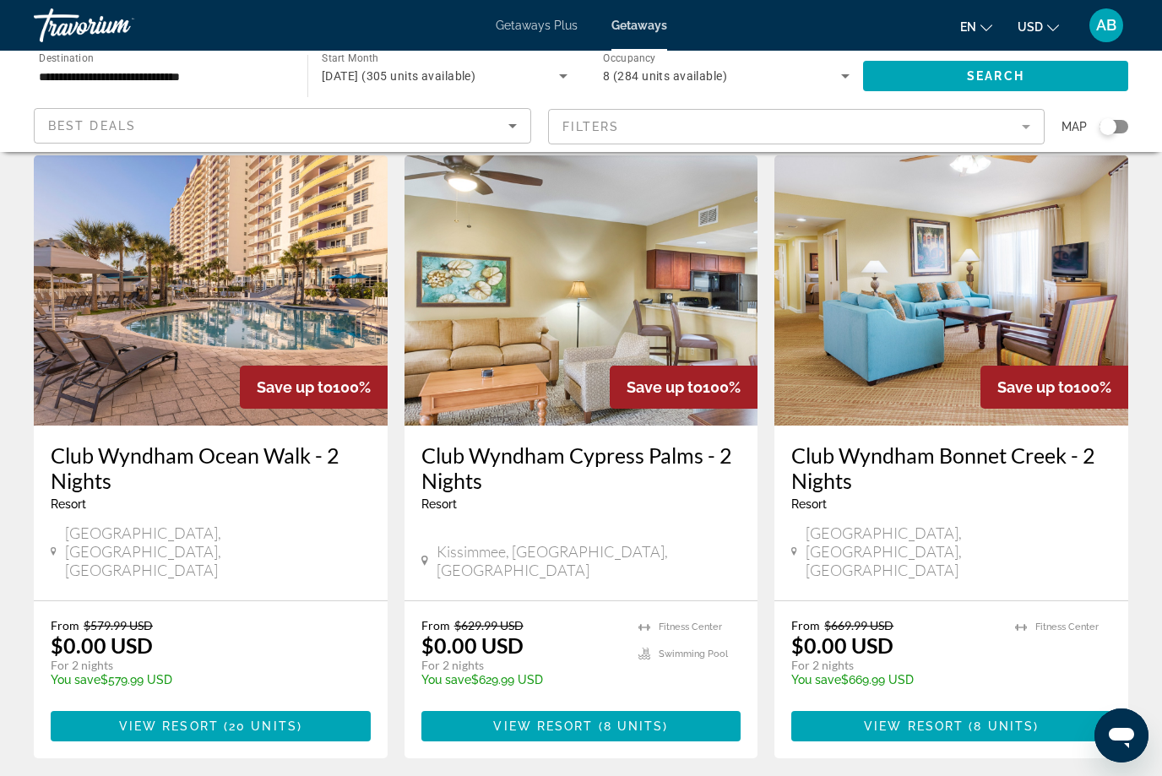
click at [1031, 125] on mat-form-field "Filters" at bounding box center [797, 126] width 498 height 35
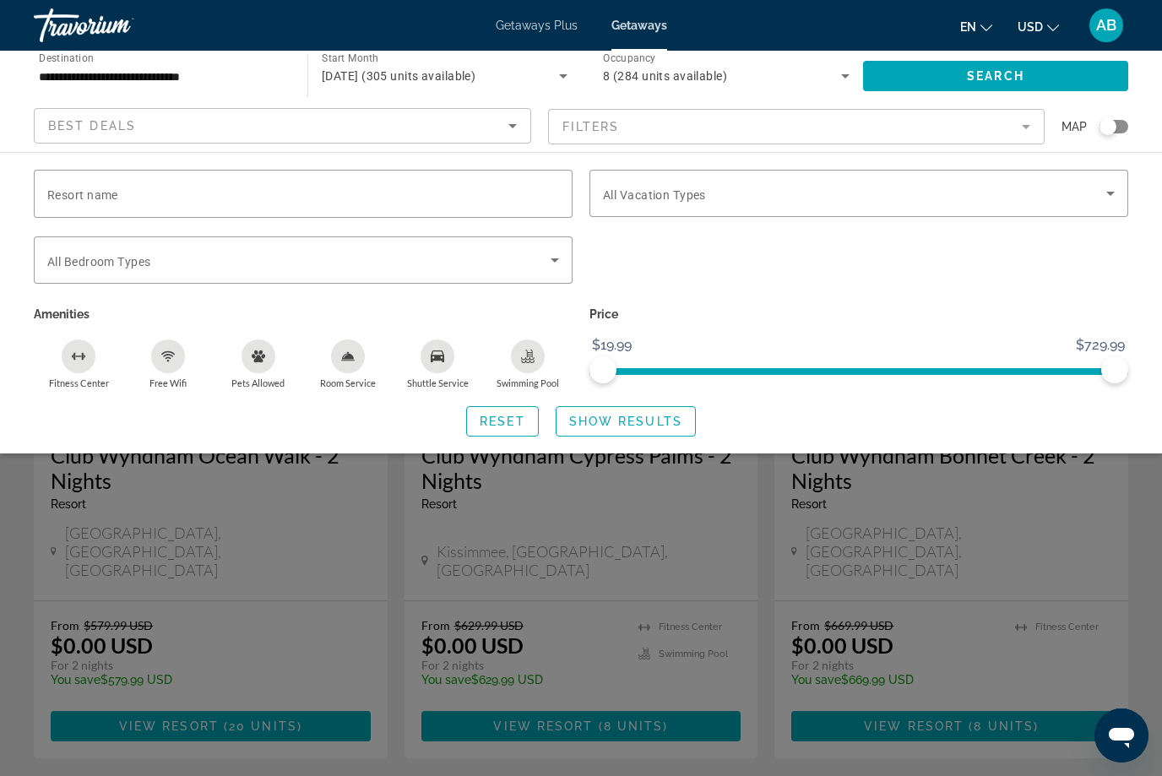
click at [612, 117] on mat-form-field "Filters" at bounding box center [797, 126] width 498 height 35
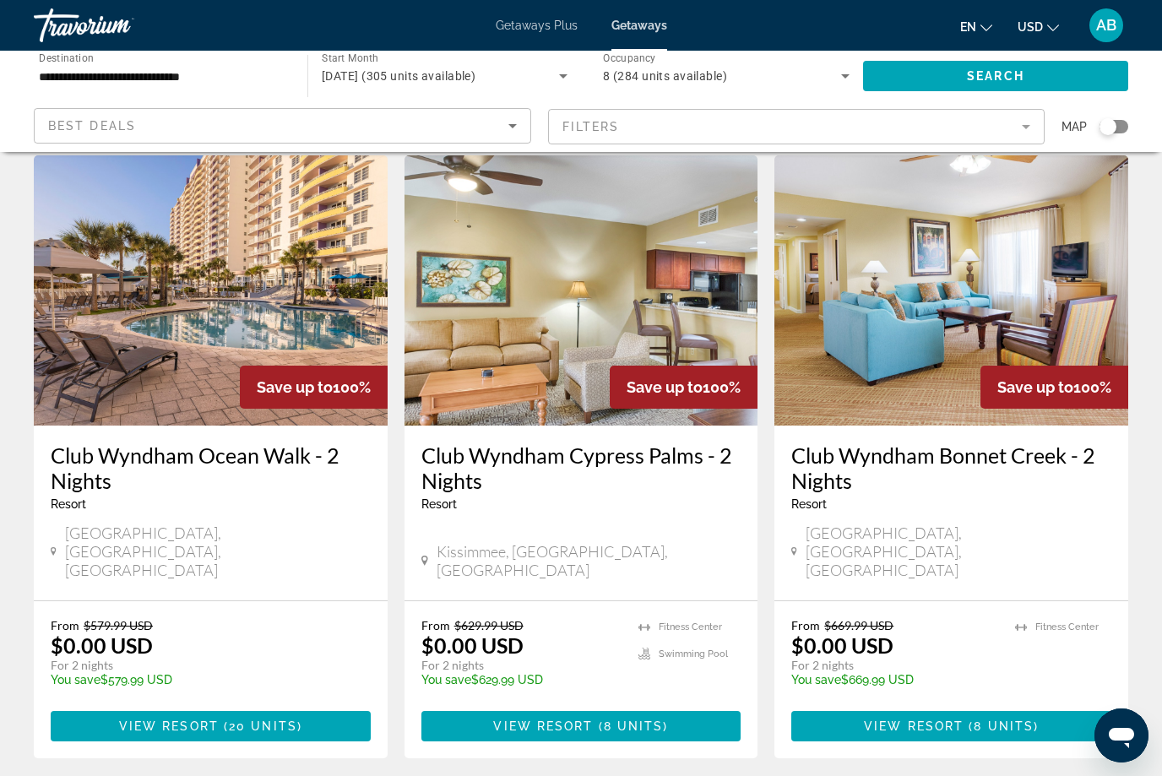
click at [1025, 130] on mat-form-field "Filters" at bounding box center [797, 126] width 498 height 35
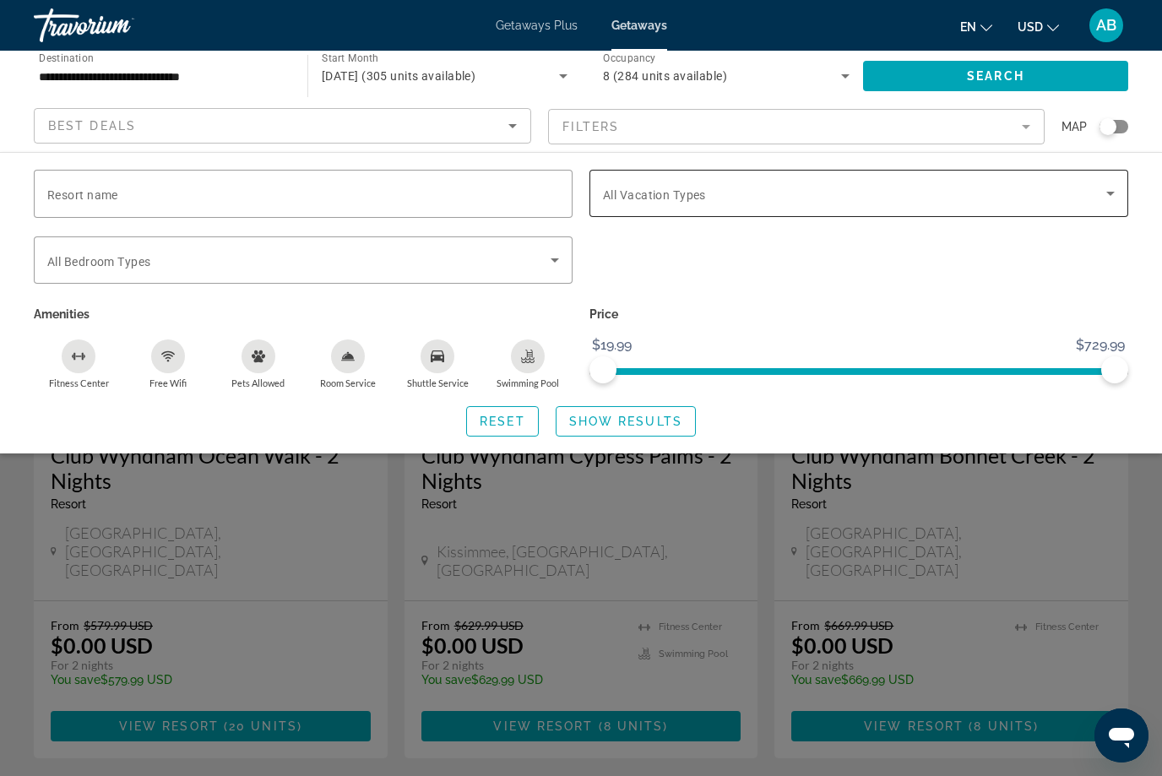
click at [714, 195] on span "Search widget" at bounding box center [854, 193] width 503 height 20
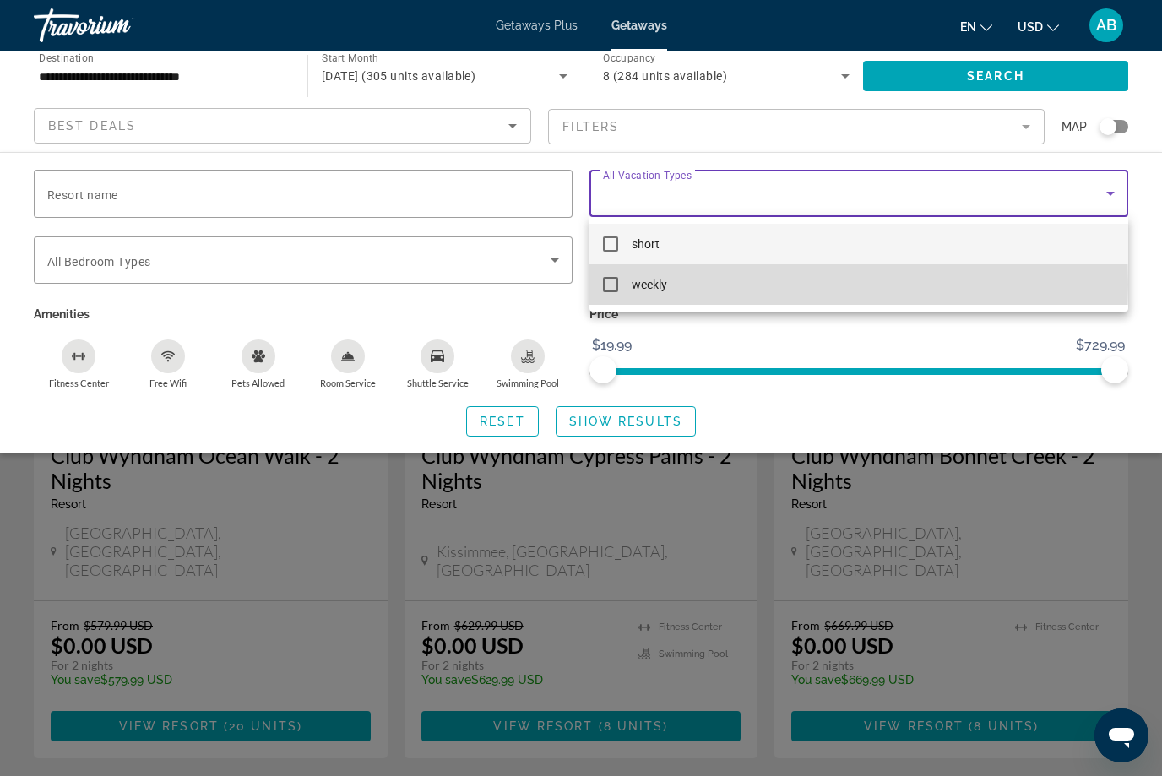
click at [605, 285] on mat-pseudo-checkbox at bounding box center [610, 284] width 15 height 15
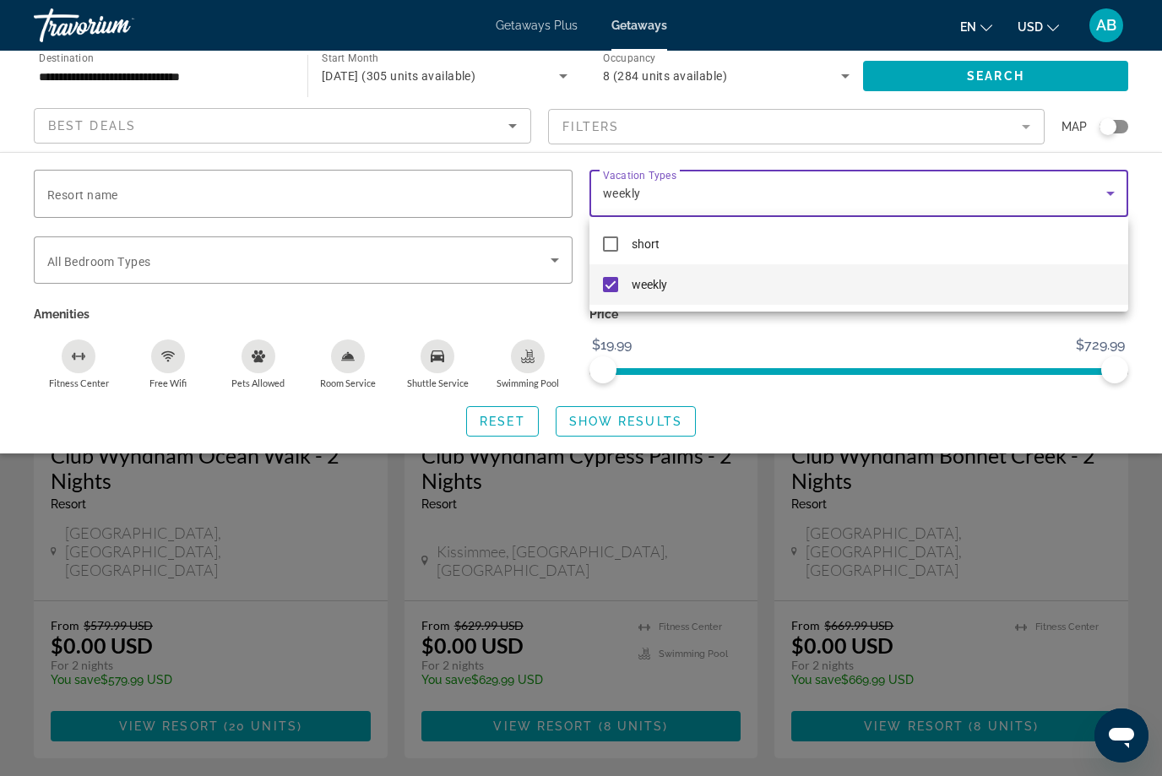
click at [1028, 82] on div at bounding box center [581, 388] width 1162 height 776
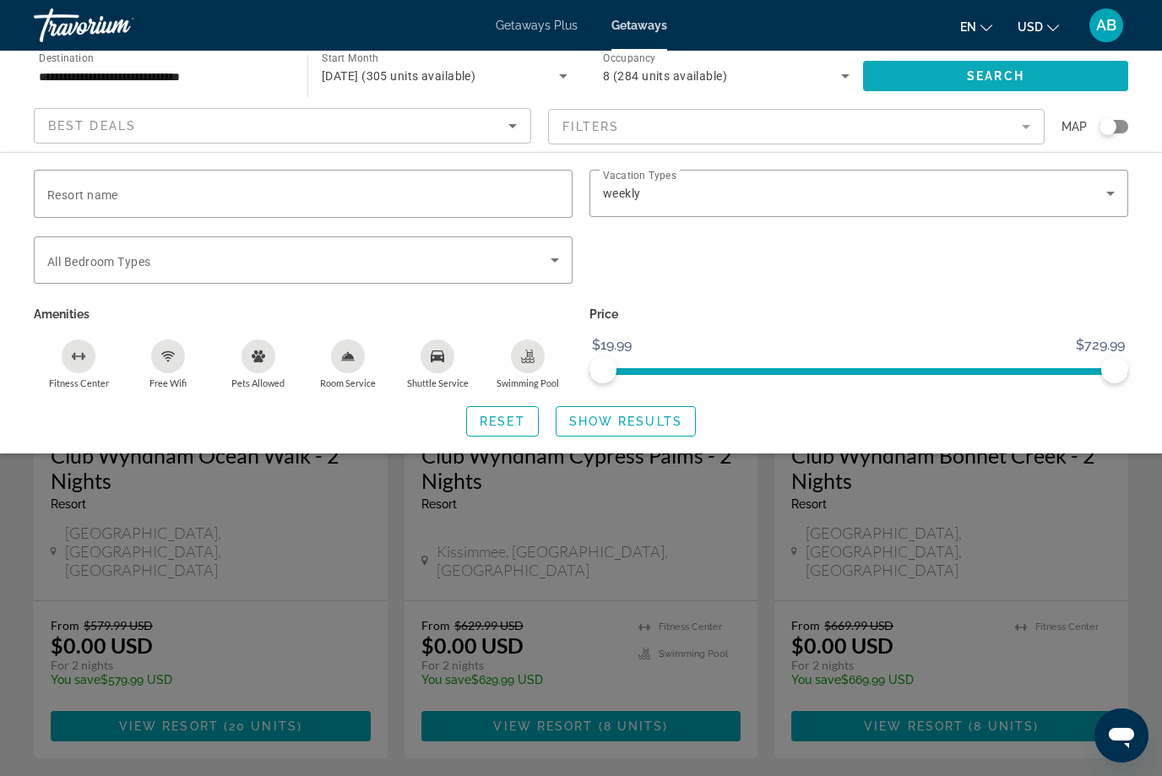
click at [982, 73] on span "Search" at bounding box center [995, 76] width 57 height 14
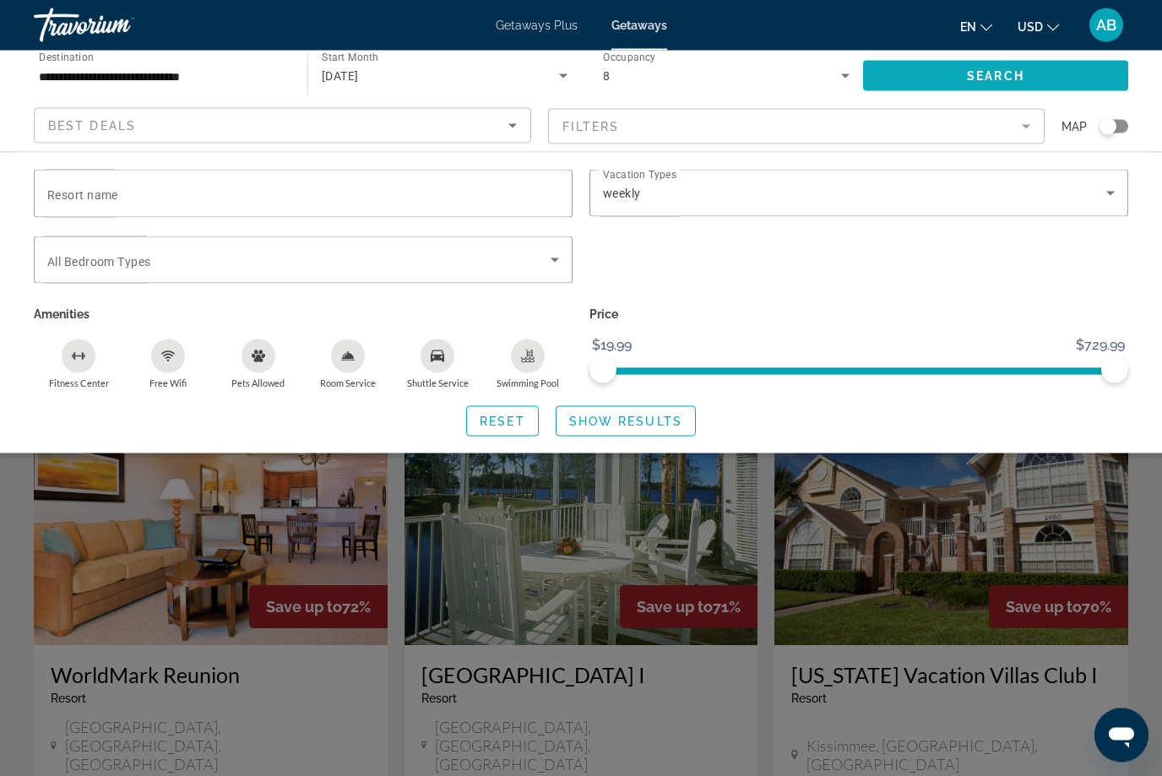
scroll to position [429, 0]
click at [1007, 652] on div "Search widget" at bounding box center [581, 514] width 1162 height 523
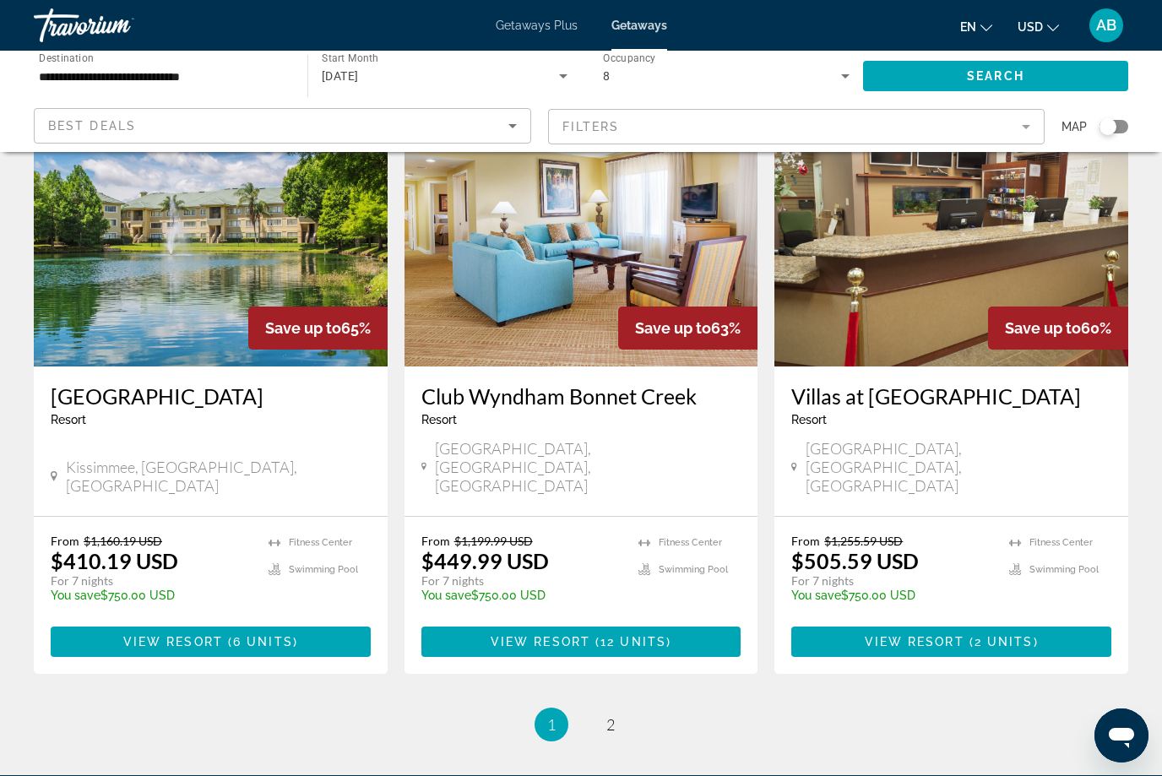
scroll to position [1977, 0]
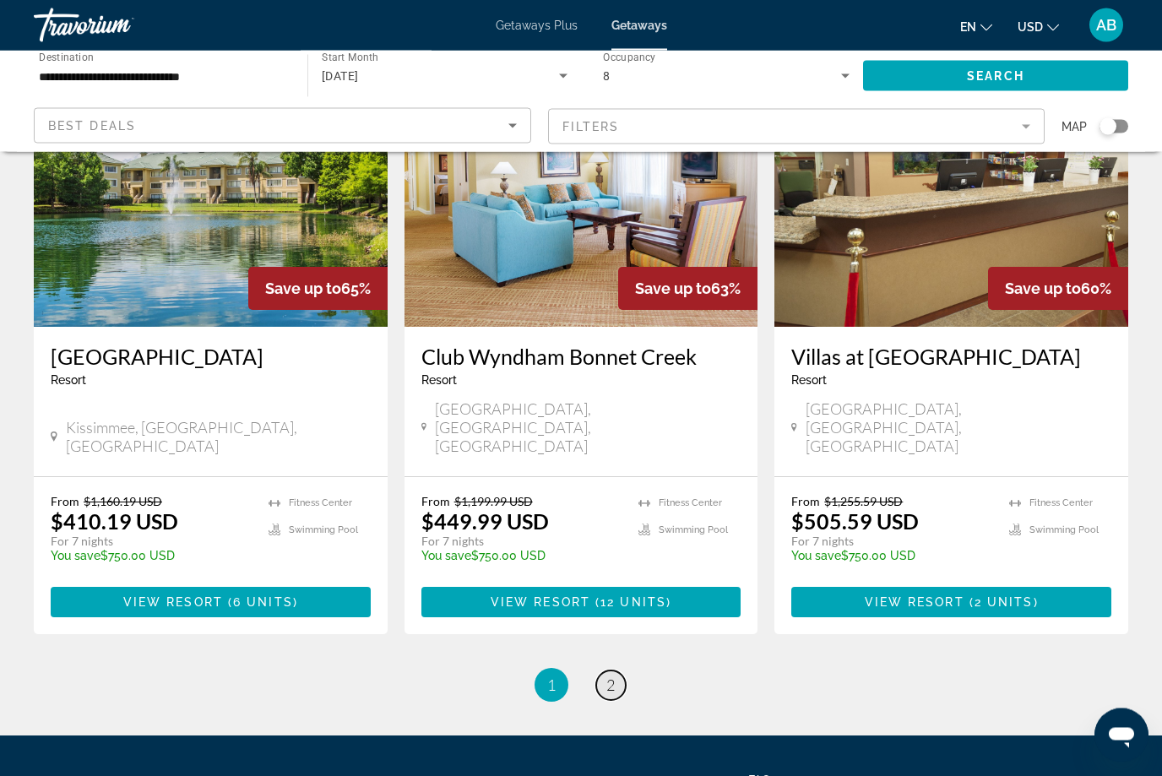
click at [613, 677] on span "2" at bounding box center [610, 686] width 8 height 19
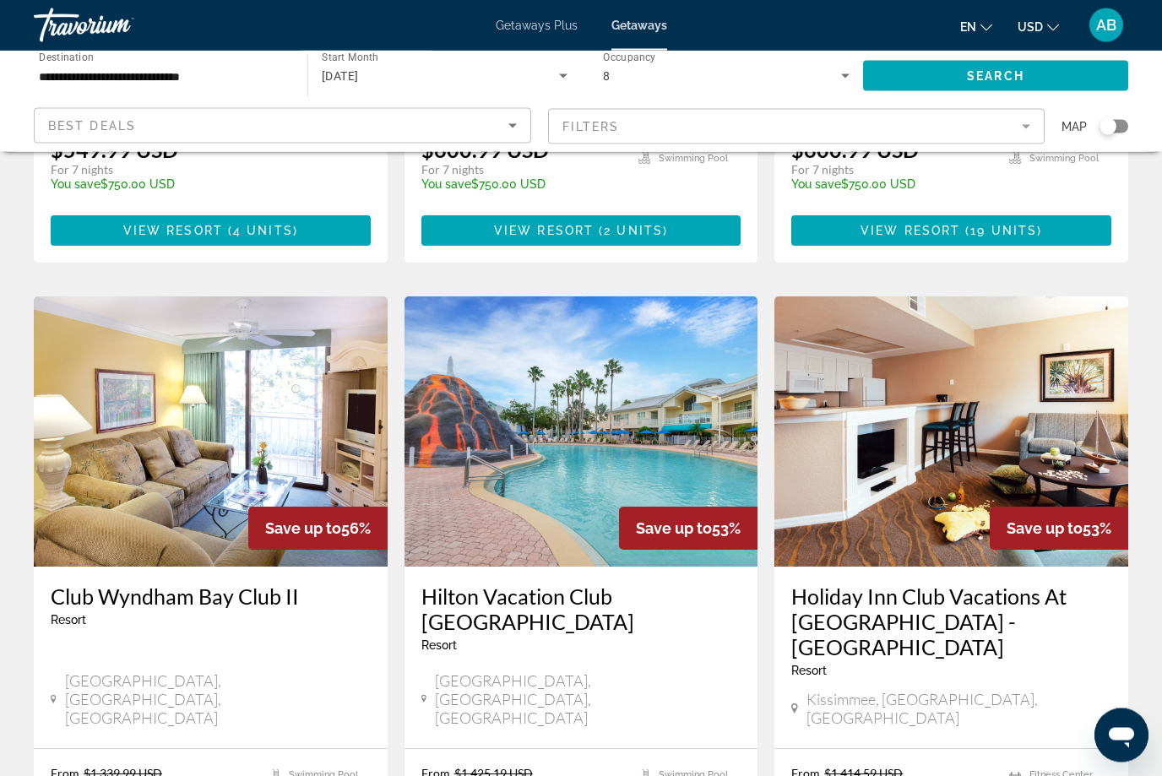
scroll to position [1171, 0]
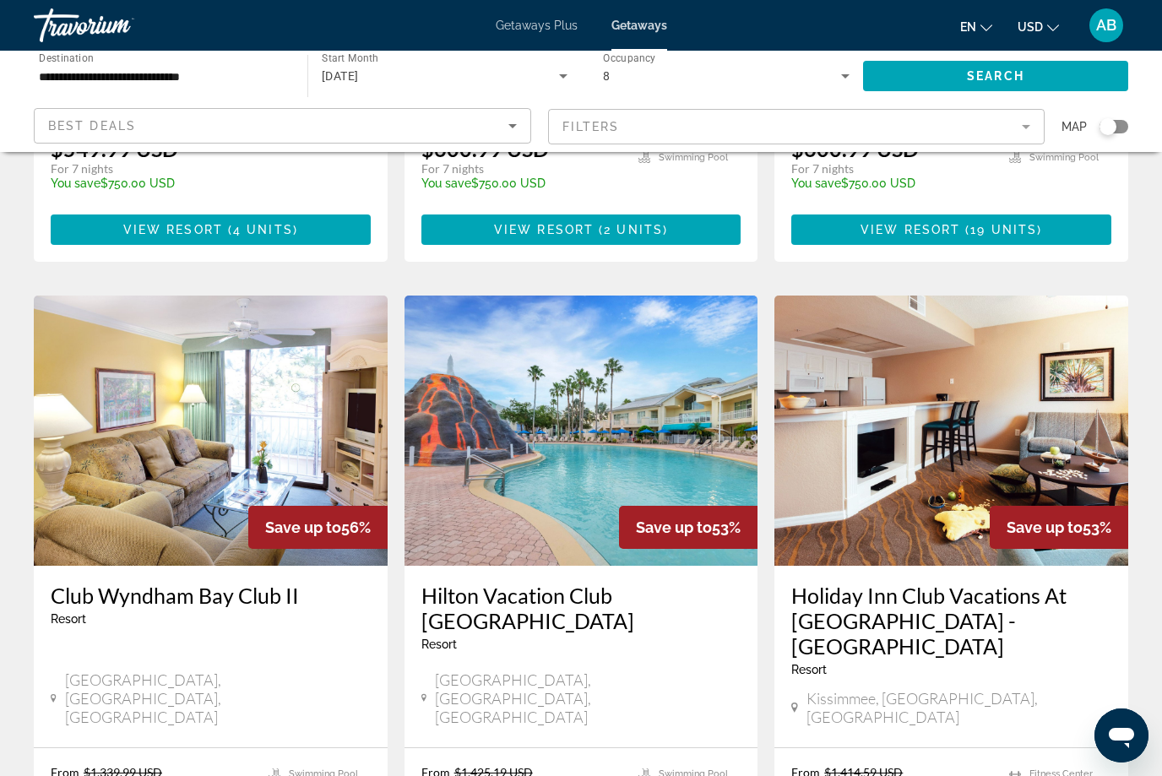
click at [574, 583] on h3 "Hilton Vacation Club [GEOGRAPHIC_DATA]" at bounding box center [581, 608] width 320 height 51
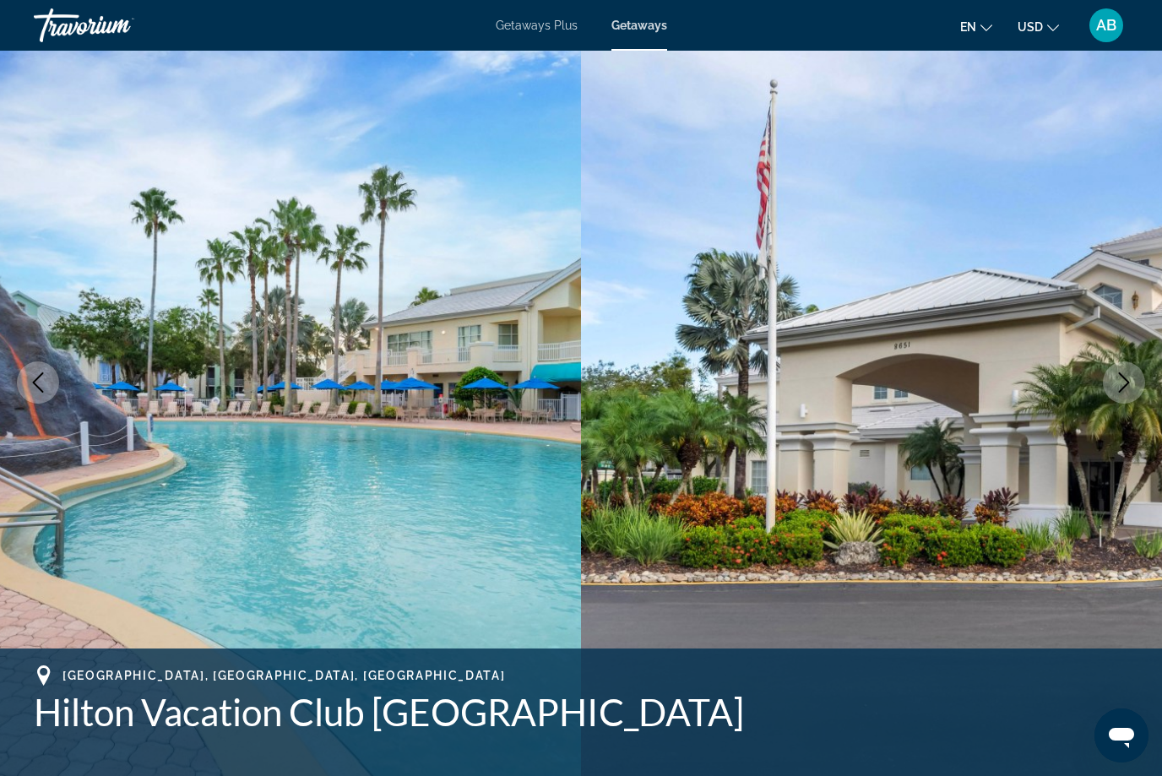
scroll to position [68, 0]
